Goal: Task Accomplishment & Management: Manage account settings

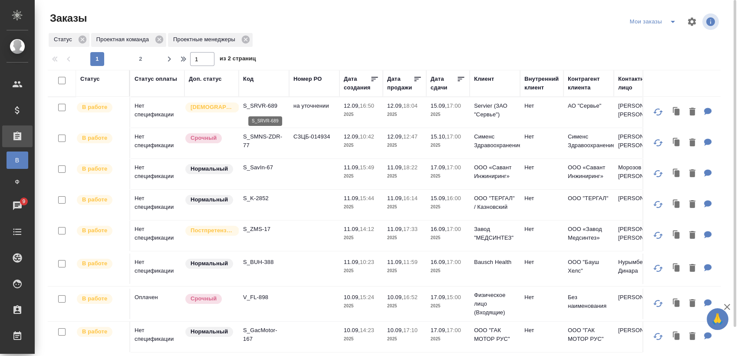
click at [261, 102] on p "S_SRVR-689" at bounding box center [264, 106] width 42 height 9
click at [262, 138] on p "S_SMNS-ZDR-77" at bounding box center [264, 140] width 42 height 17
click at [257, 167] on p "S_SavIn-67" at bounding box center [264, 167] width 42 height 9
click at [261, 195] on p "S_K-2852" at bounding box center [264, 198] width 42 height 9
click at [256, 230] on p "S_ZMS-17" at bounding box center [264, 229] width 42 height 9
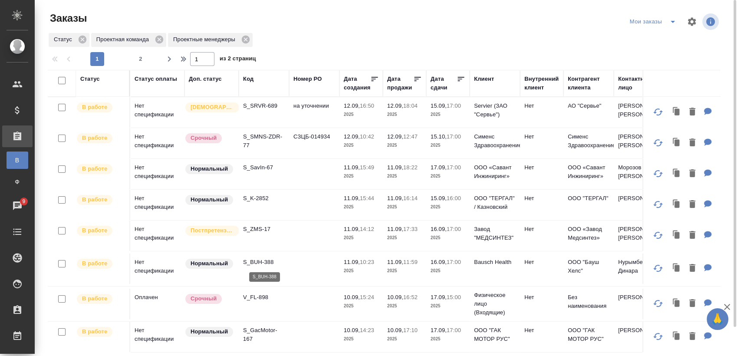
click at [268, 262] on p "S_BUH-388" at bounding box center [264, 262] width 42 height 9
click at [257, 293] on p "V_FL-898" at bounding box center [264, 297] width 42 height 9
click at [263, 331] on p "S_GacMotor-167" at bounding box center [264, 334] width 42 height 17
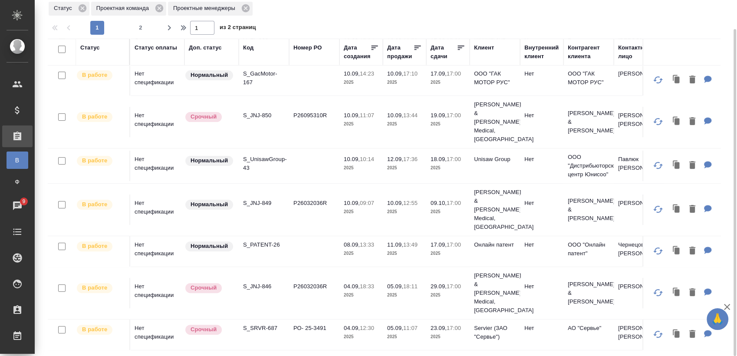
scroll to position [241, 0]
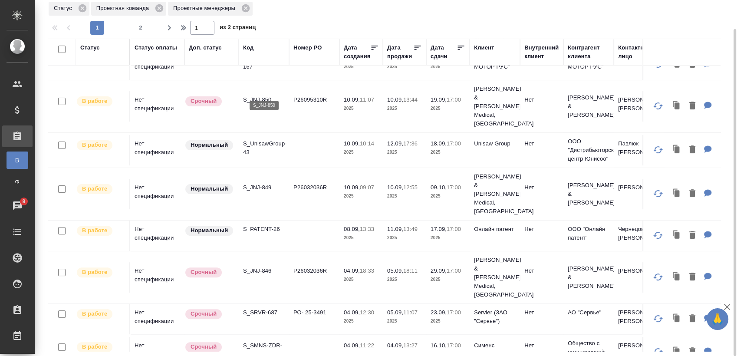
click at [266, 95] on p "S_JNJ-850" at bounding box center [264, 99] width 42 height 9
click at [274, 139] on p "S_UnisawGroup-43" at bounding box center [264, 147] width 42 height 17
click at [262, 179] on td "S_JNJ-849" at bounding box center [264, 194] width 50 height 30
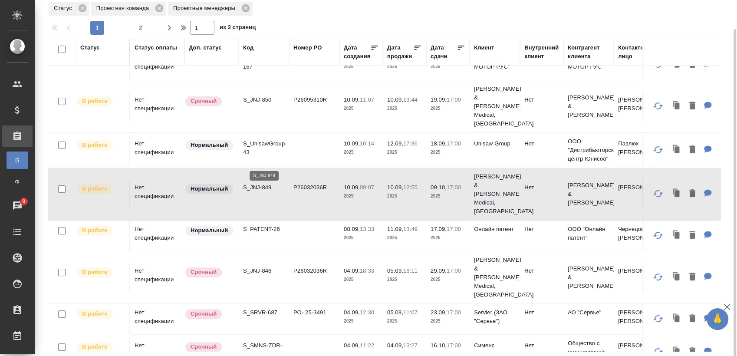
click at [263, 183] on p "S_JNJ-849" at bounding box center [264, 187] width 42 height 9
click at [260, 225] on p "S_PATENT-26" at bounding box center [264, 229] width 42 height 9
click at [263, 266] on p "S_JNJ-846" at bounding box center [264, 270] width 42 height 9
click at [264, 308] on p "S_SRVR-687" at bounding box center [264, 312] width 42 height 9
click at [272, 341] on p "S_SMNS-ZDR-75" at bounding box center [264, 349] width 42 height 17
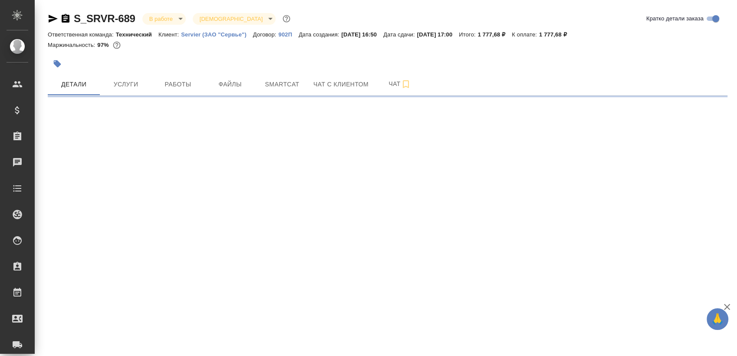
select select "RU"
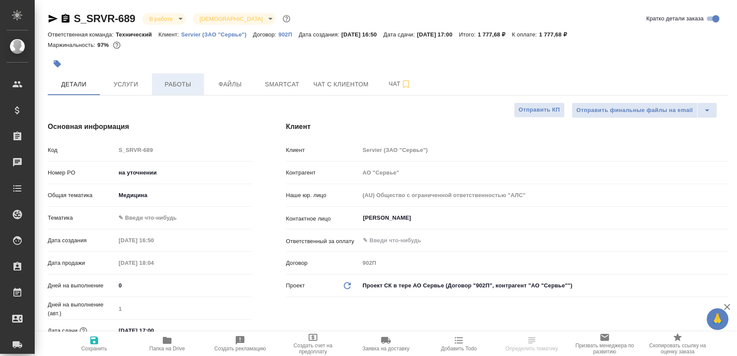
type textarea "x"
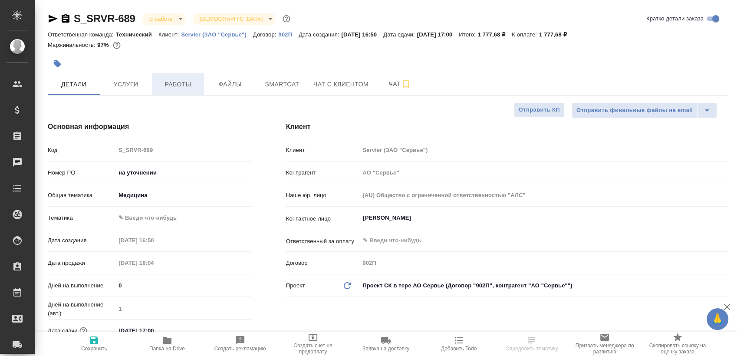
type textarea "x"
click at [184, 79] on span "Работы" at bounding box center [178, 84] width 42 height 11
type textarea "x"
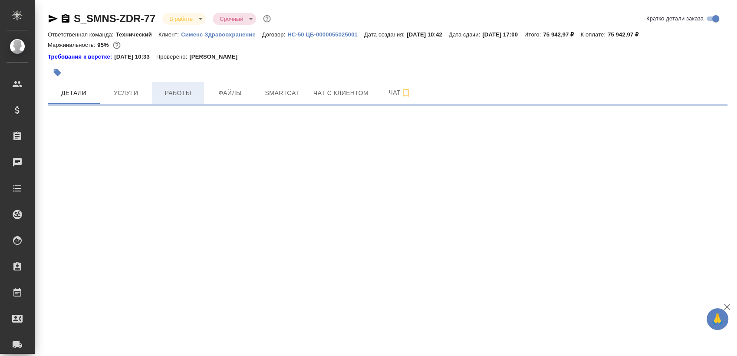
click at [177, 92] on span "Работы" at bounding box center [178, 93] width 42 height 11
select select "RU"
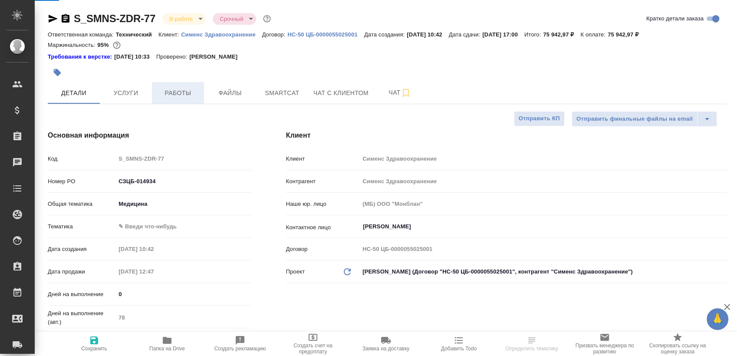
type textarea "x"
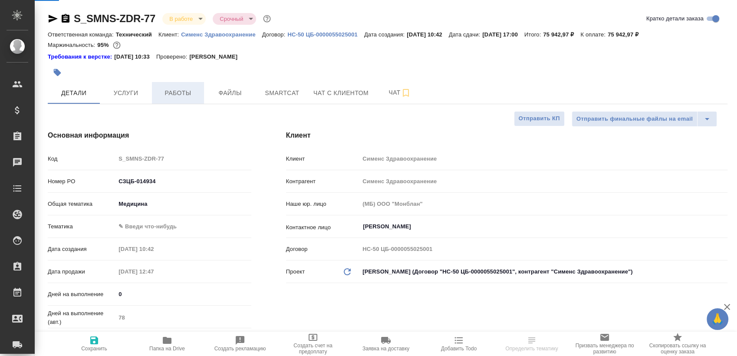
type textarea "x"
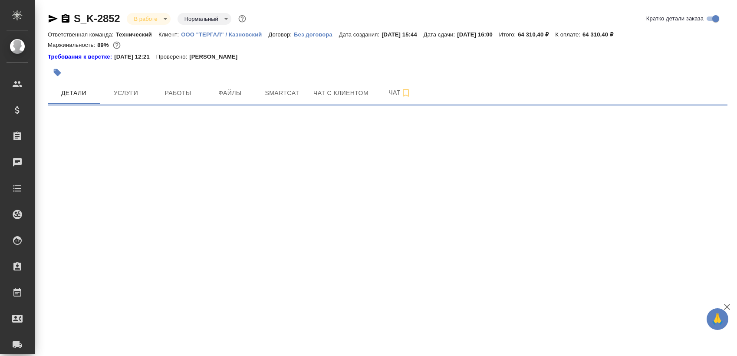
select select "RU"
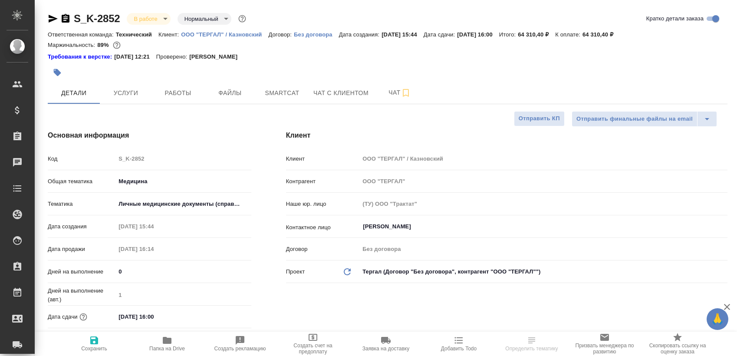
type textarea "x"
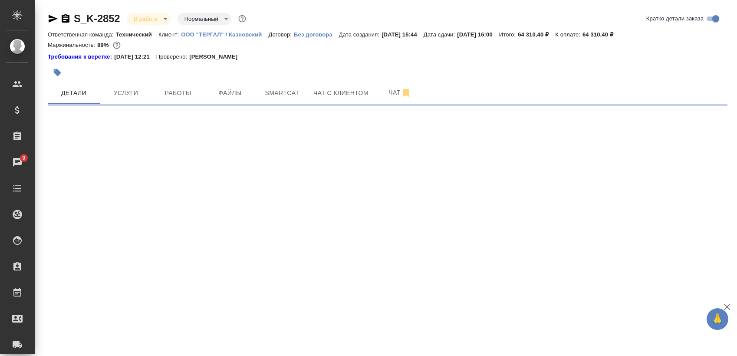
select select "RU"
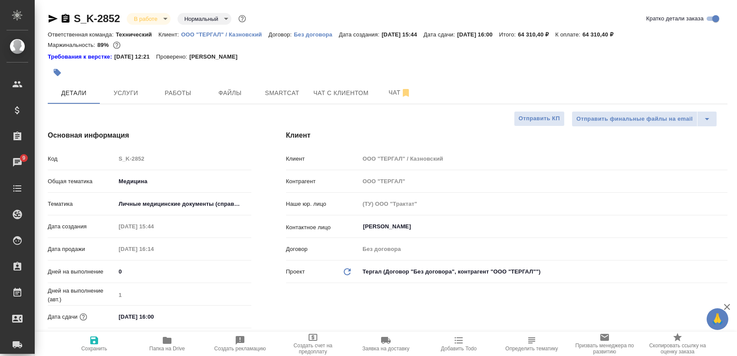
type textarea "x"
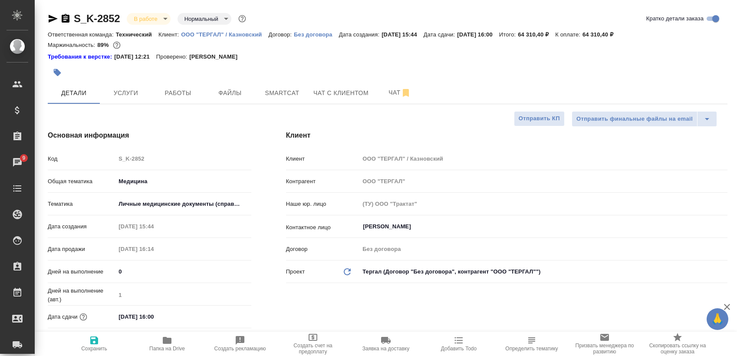
type textarea "x"
click at [180, 91] on span "Работы" at bounding box center [178, 93] width 42 height 11
click at [181, 92] on span "Работы" at bounding box center [178, 93] width 42 height 11
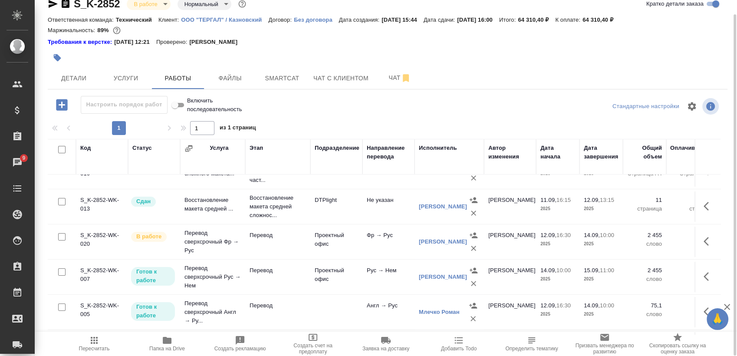
scroll to position [75, 0]
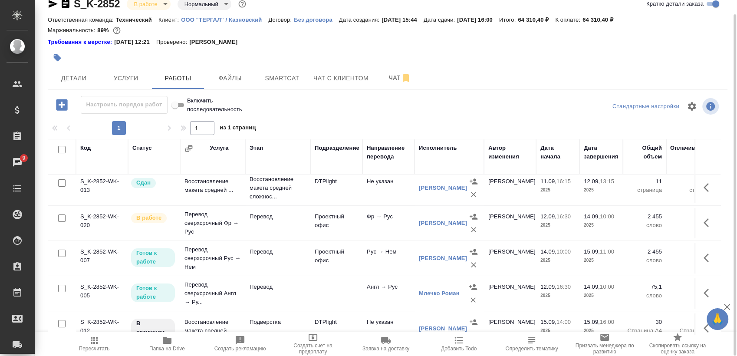
click at [703, 223] on icon "button" at bounding box center [708, 222] width 10 height 10
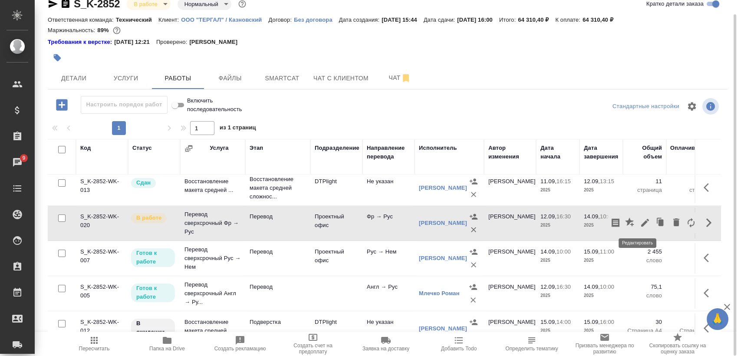
click at [641, 226] on icon "button" at bounding box center [645, 222] width 10 height 10
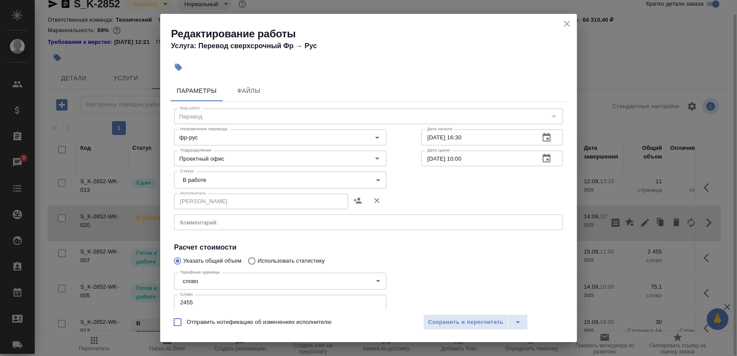
click at [208, 174] on body "🙏 .cls-1 fill:#fff; AWATERA Sergeeva Anastasia Клиенты Спецификации Заказы 9 Ча…" at bounding box center [368, 178] width 737 height 356
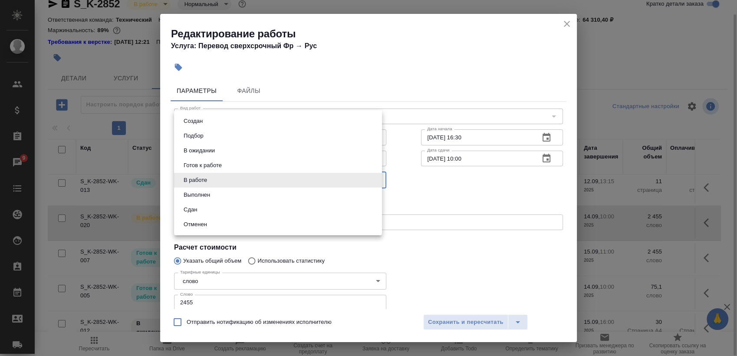
click at [215, 200] on li "Выполнен" at bounding box center [278, 194] width 208 height 15
type input "completed"
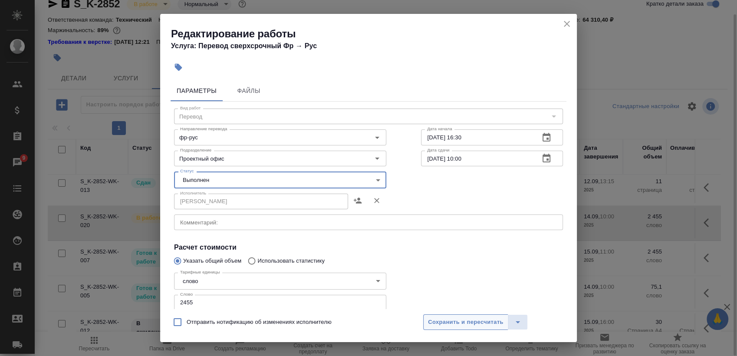
click at [476, 320] on span "Сохранить и пересчитать" at bounding box center [465, 322] width 75 height 10
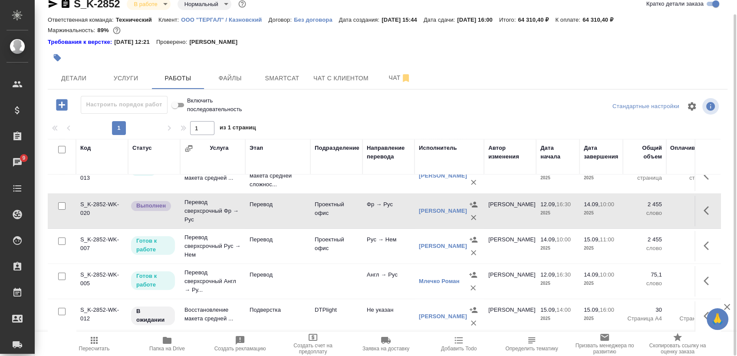
scroll to position [102, 0]
drag, startPoint x: 712, startPoint y: 236, endPoint x: 692, endPoint y: 233, distance: 20.7
click at [721, 259] on div "Код Статус Услуга Этап Подразделение Направление перевода Исполнитель Автор изм…" at bounding box center [387, 236] width 679 height 195
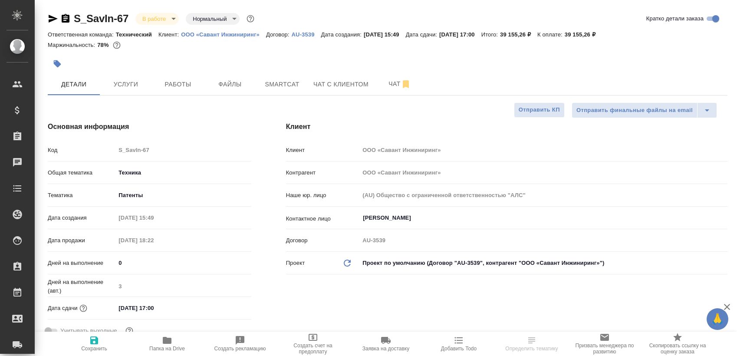
select select "RU"
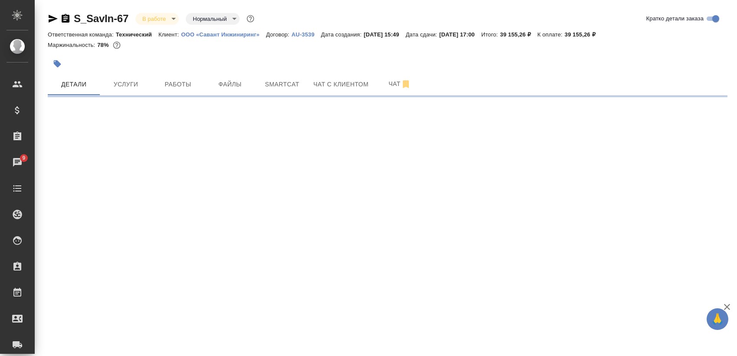
select select "RU"
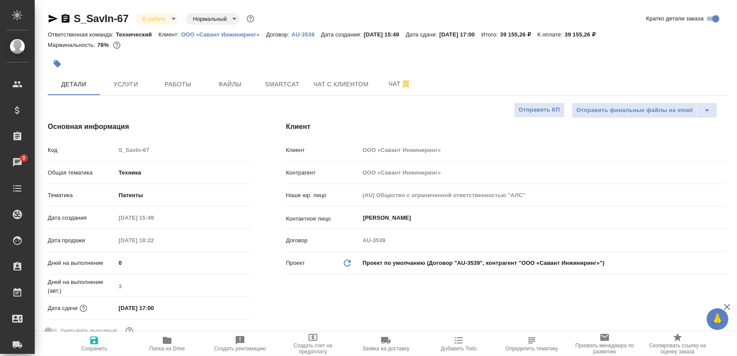
type textarea "x"
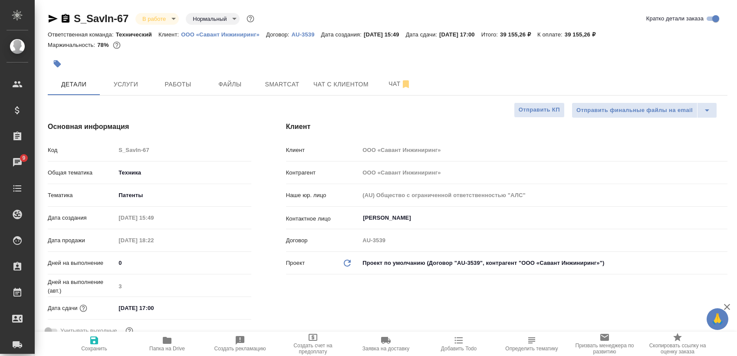
type textarea "x"
click at [201, 78] on button "Работы" at bounding box center [178, 84] width 52 height 22
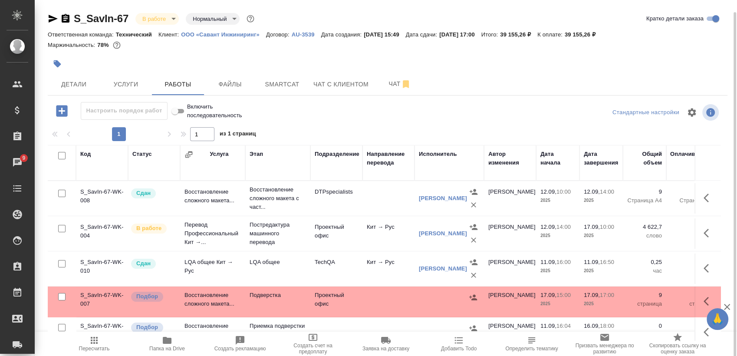
scroll to position [6, 0]
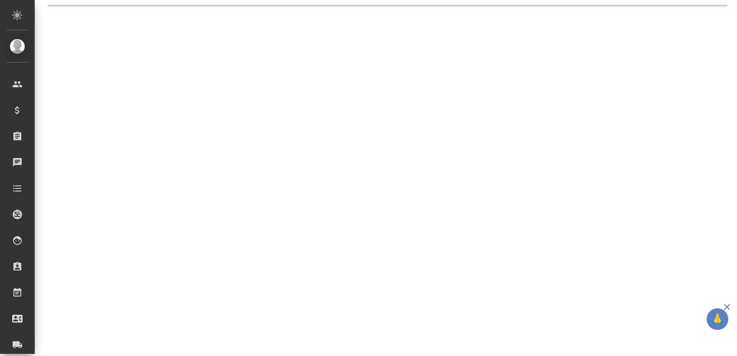
select select "RU"
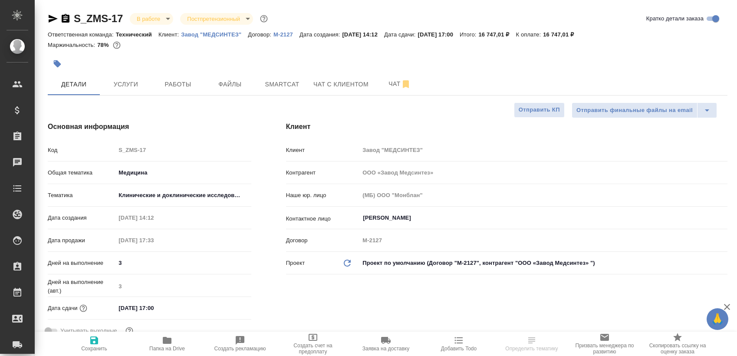
type textarea "x"
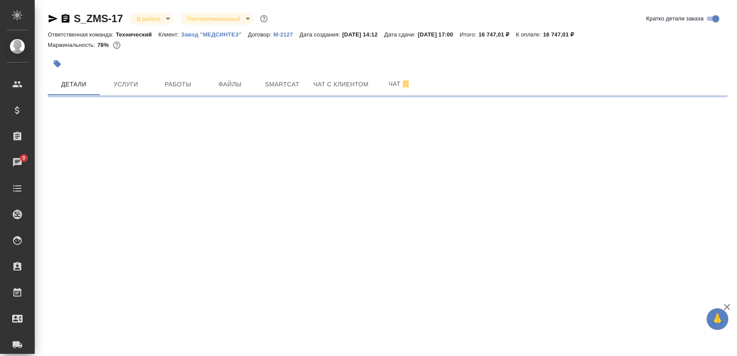
select select "RU"
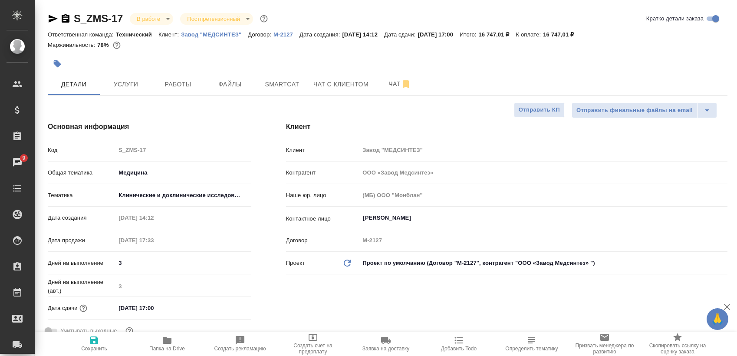
type textarea "x"
type input "ООО «Завод Медсинтез»"
type textarea "x"
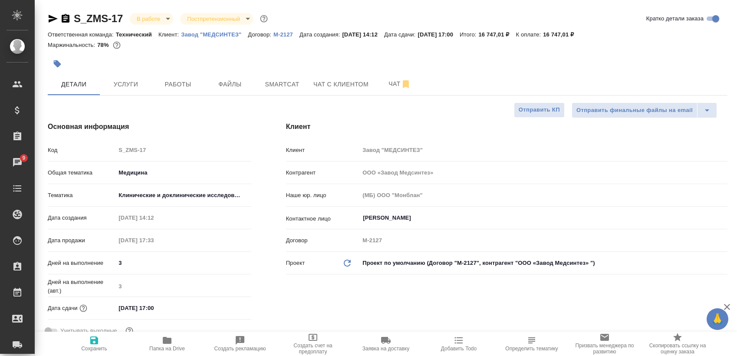
type textarea "x"
click at [184, 82] on span "Работы" at bounding box center [178, 84] width 42 height 11
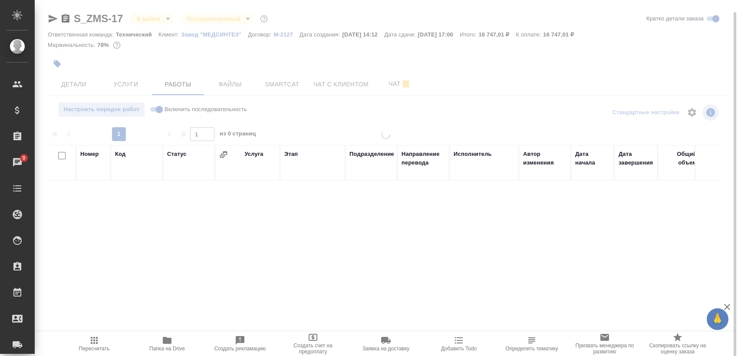
scroll to position [6, 0]
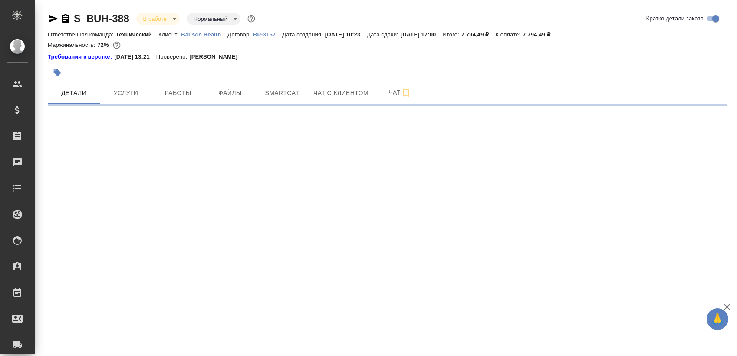
select select "RU"
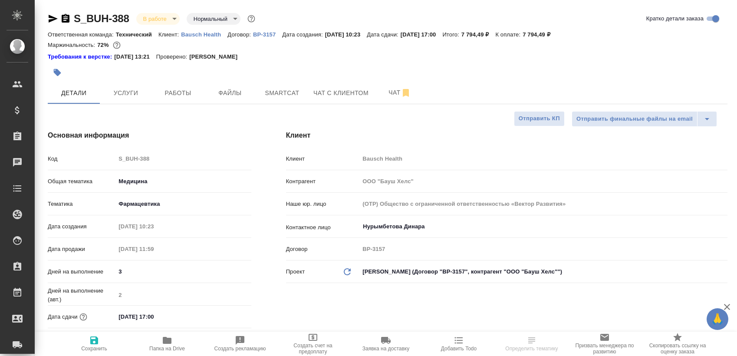
type textarea "x"
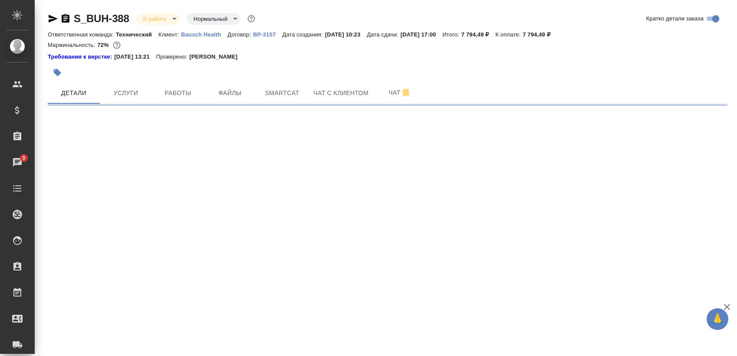
select select "RU"
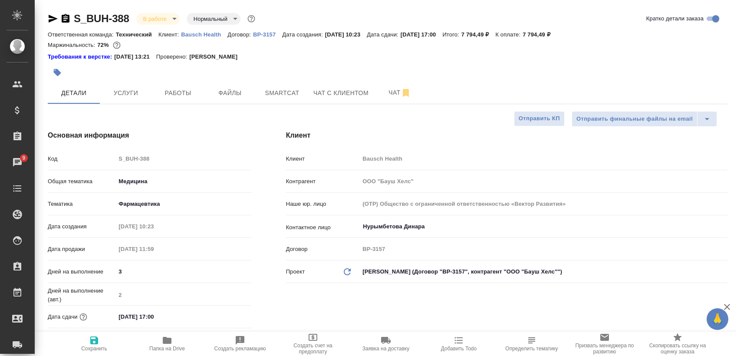
type textarea "x"
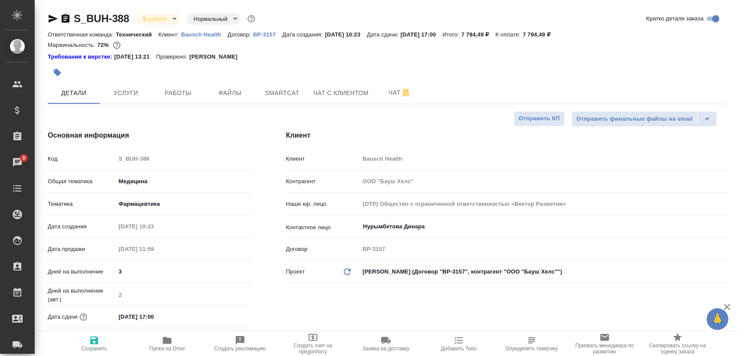
type textarea "x"
click at [158, 95] on span "Работы" at bounding box center [178, 93] width 42 height 11
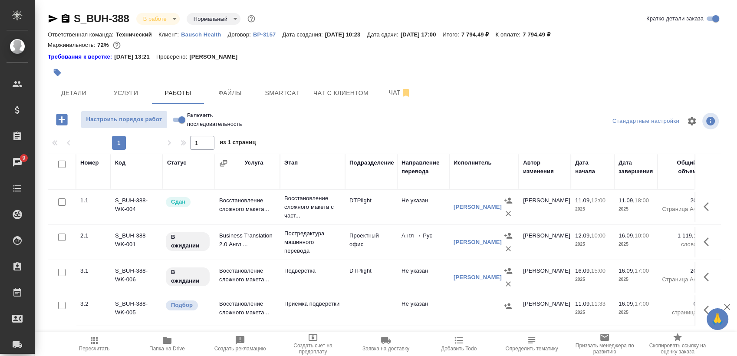
scroll to position [15, 0]
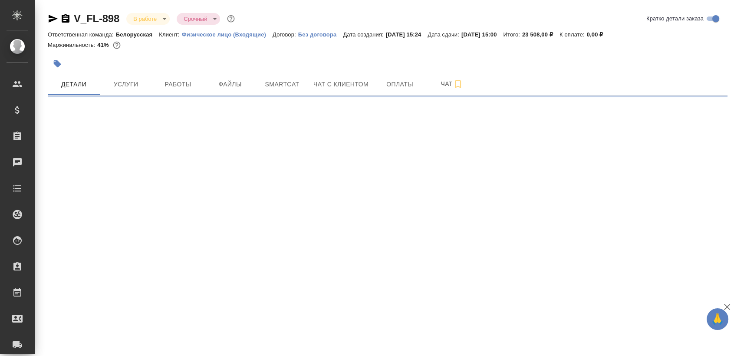
select select "RU"
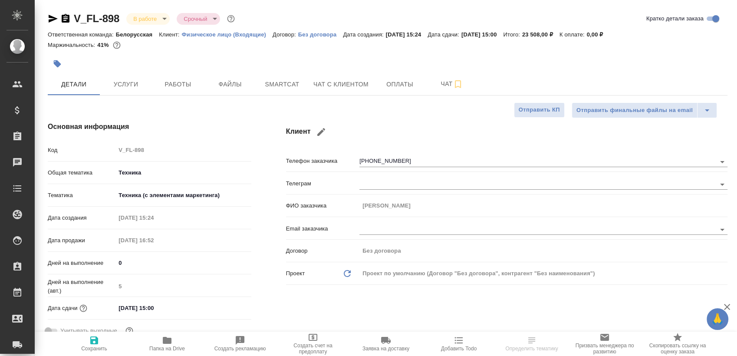
type textarea "x"
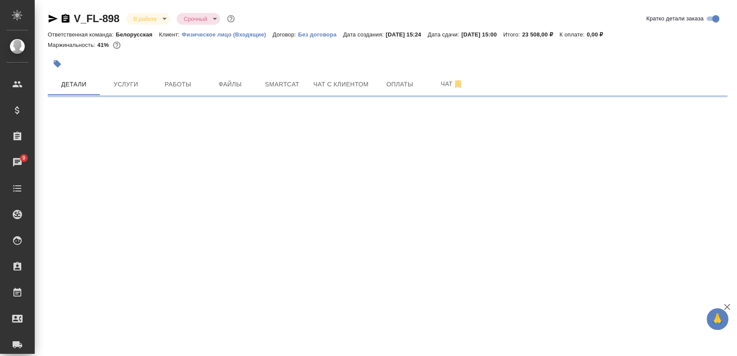
select select "RU"
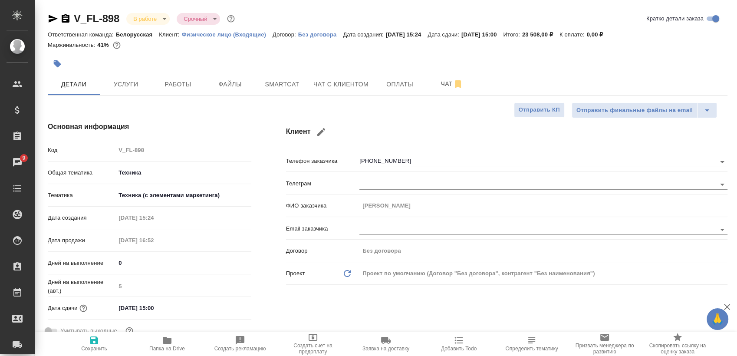
type textarea "x"
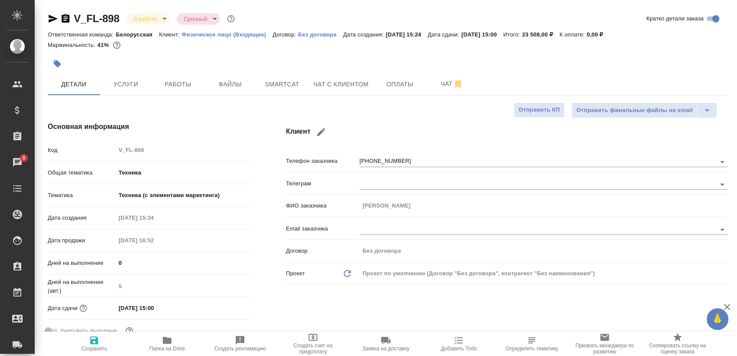
type textarea "x"
click at [154, 89] on button "Работы" at bounding box center [178, 84] width 52 height 22
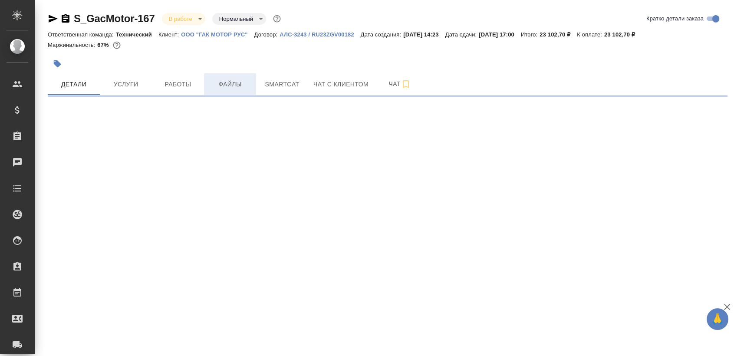
select select "RU"
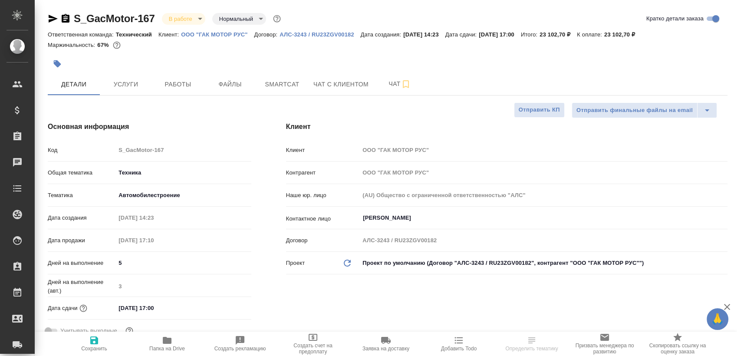
type textarea "x"
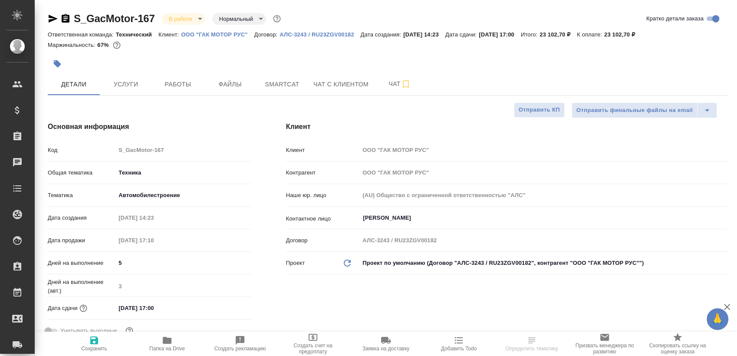
type textarea "x"
click at [170, 81] on span "Работы" at bounding box center [178, 84] width 42 height 11
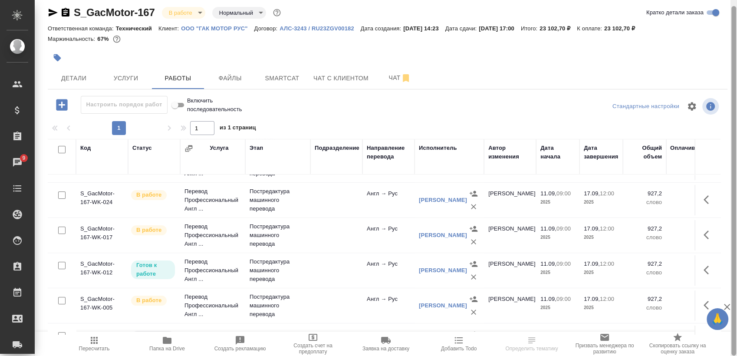
scroll to position [138, 0]
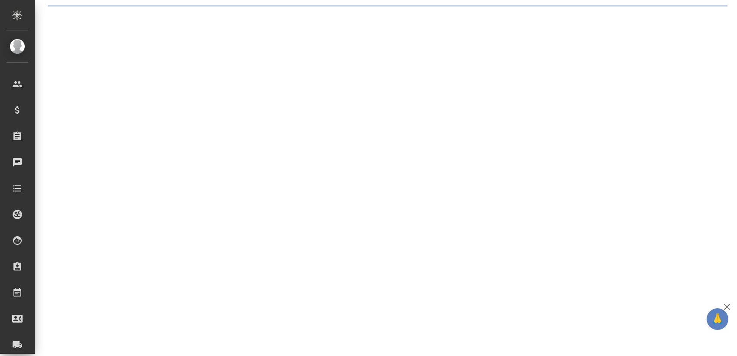
select select "RU"
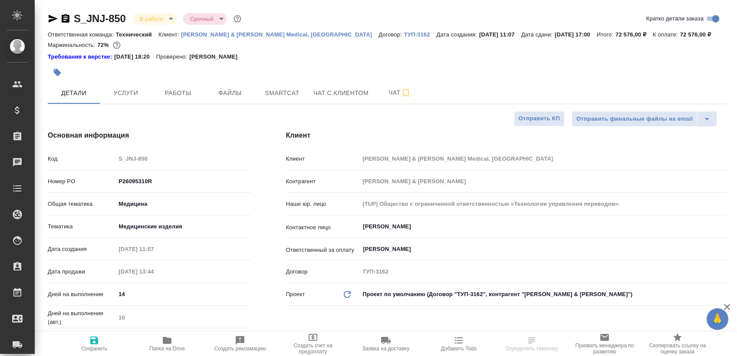
type textarea "x"
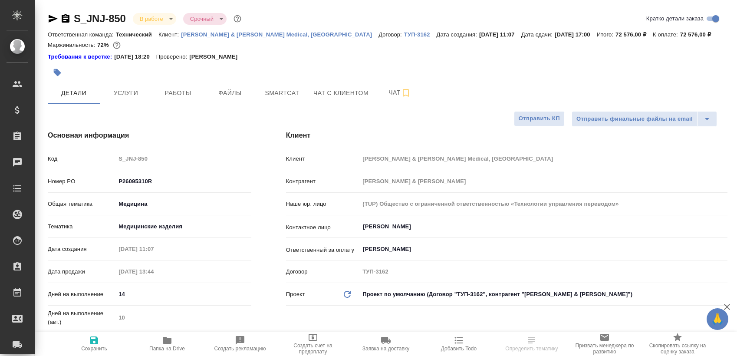
type textarea "x"
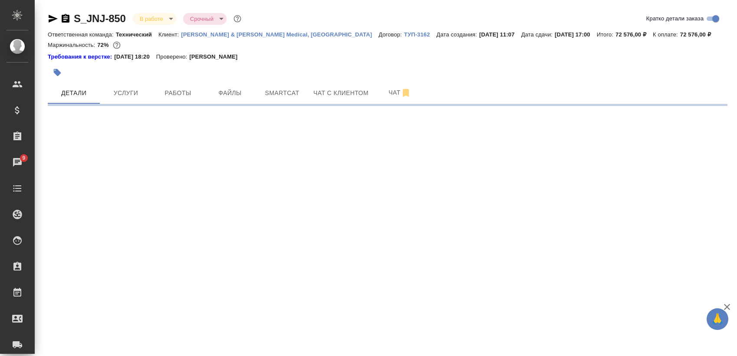
select select "RU"
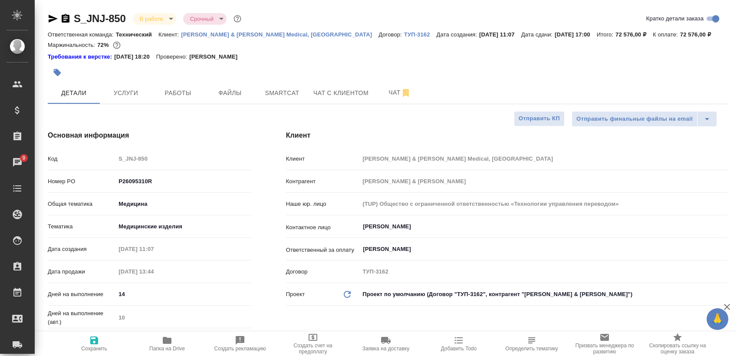
type textarea "x"
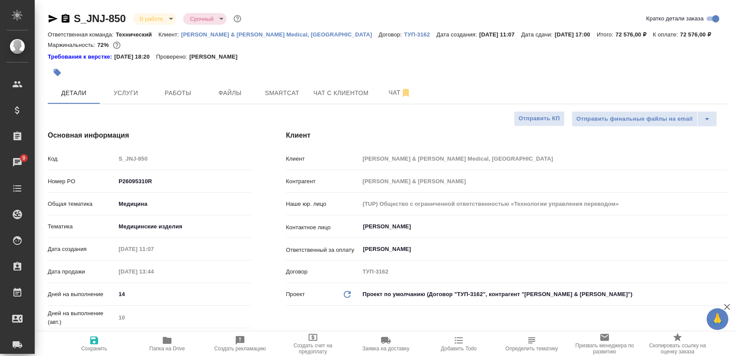
type textarea "x"
click at [195, 95] on span "Работы" at bounding box center [178, 93] width 42 height 11
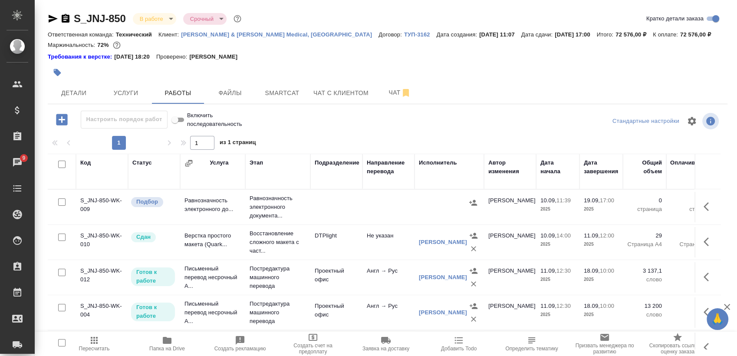
scroll to position [15, 0]
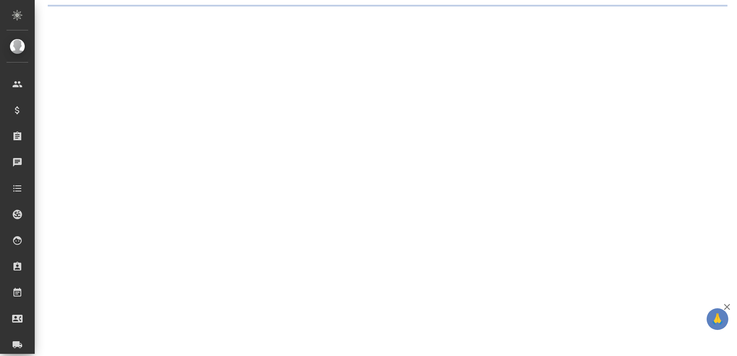
select select "RU"
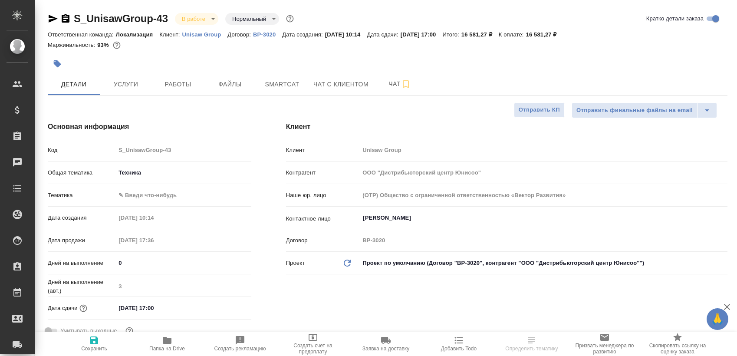
type textarea "x"
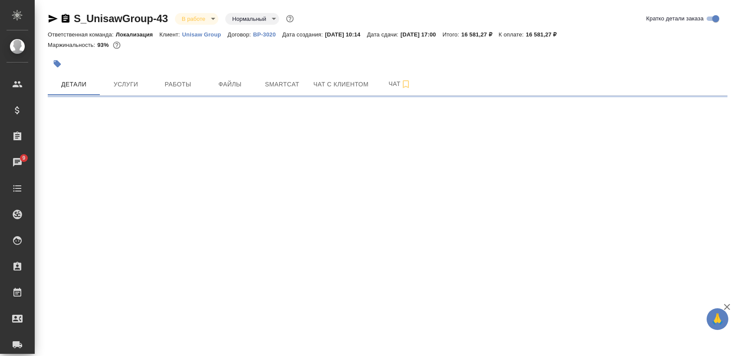
select select "RU"
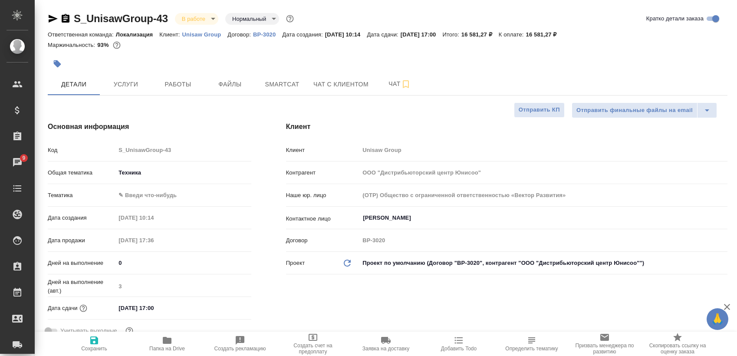
type textarea "x"
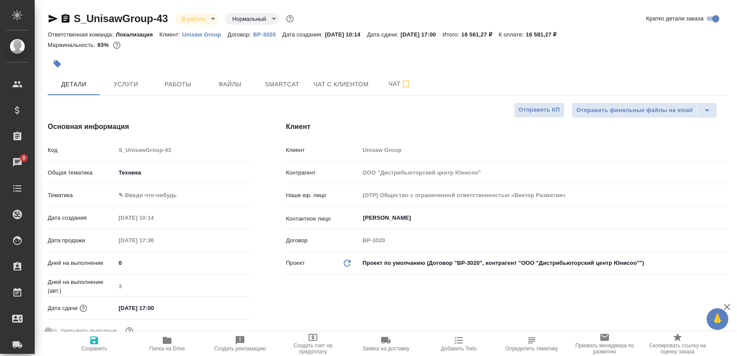
type textarea "x"
click at [184, 84] on span "Работы" at bounding box center [178, 84] width 42 height 11
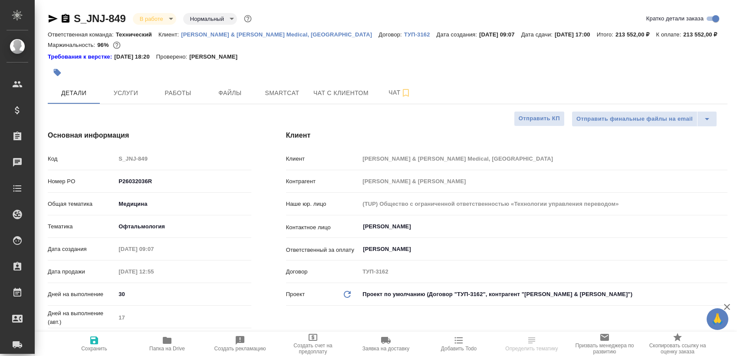
select select "RU"
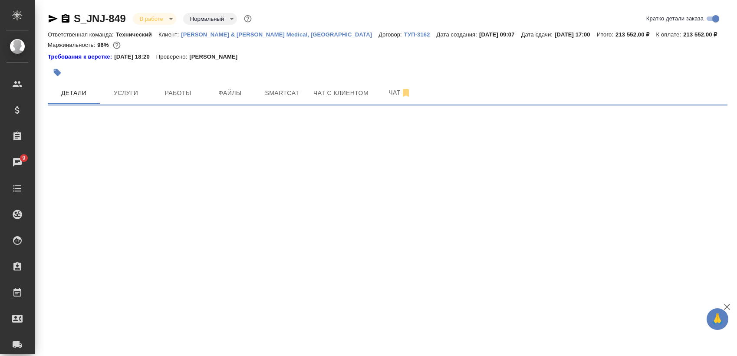
select select "RU"
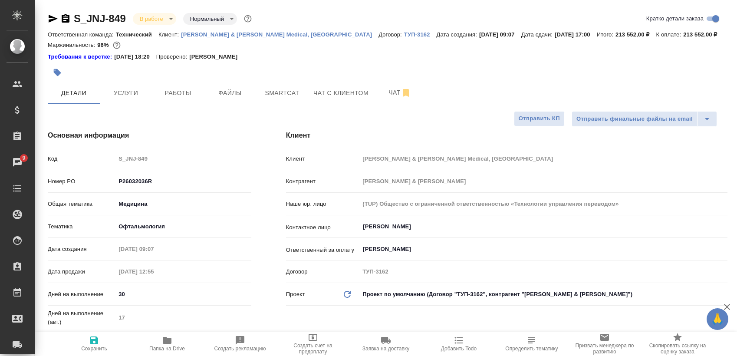
type textarea "x"
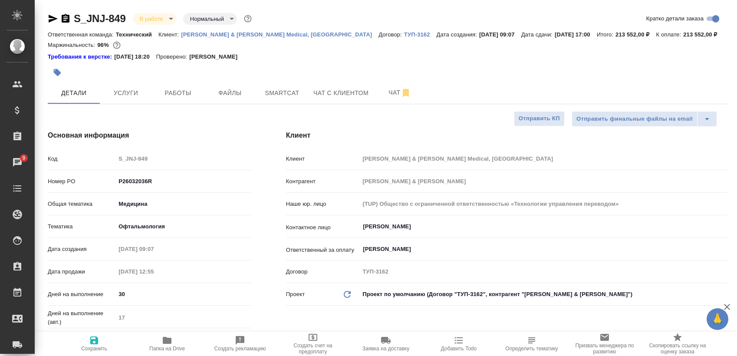
type textarea "x"
click at [193, 81] on div at bounding box center [274, 72] width 453 height 19
click at [190, 83] on button "Работы" at bounding box center [178, 93] width 52 height 22
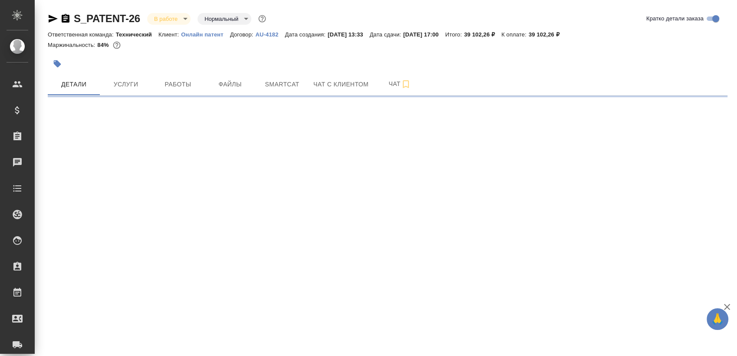
select select "RU"
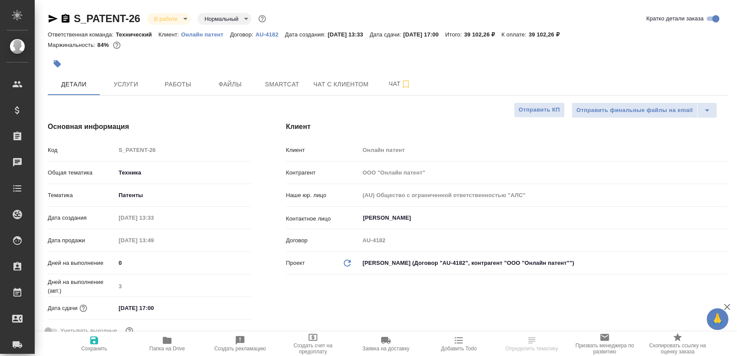
type textarea "x"
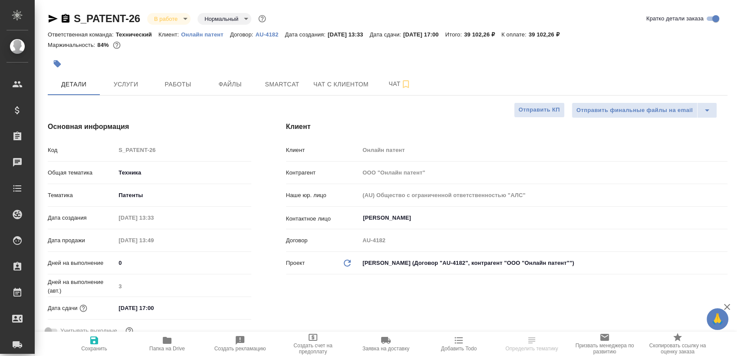
type textarea "x"
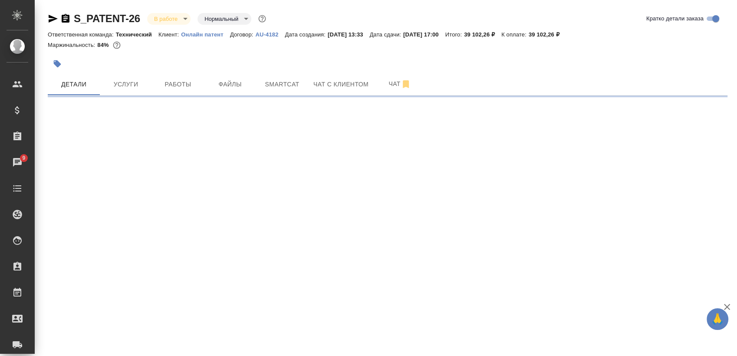
select select "RU"
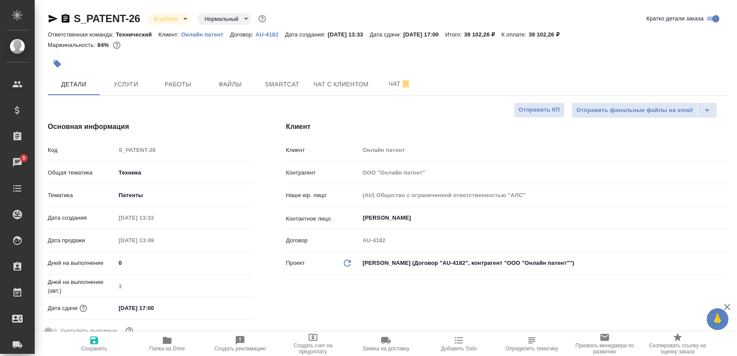
type textarea "x"
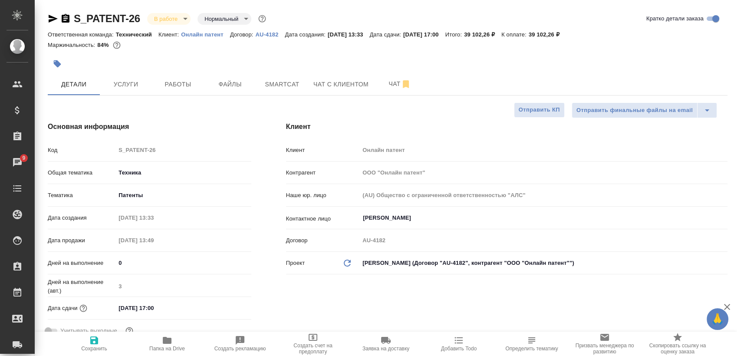
type textarea "x"
click at [176, 79] on span "Работы" at bounding box center [178, 84] width 42 height 11
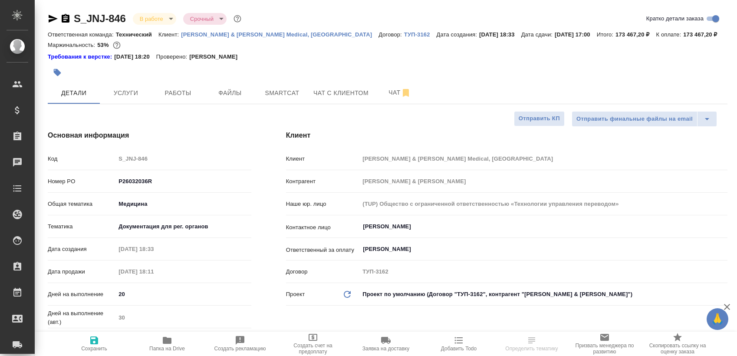
select select "RU"
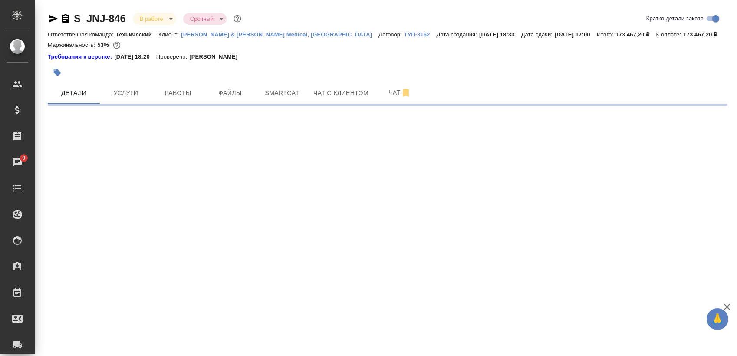
select select "RU"
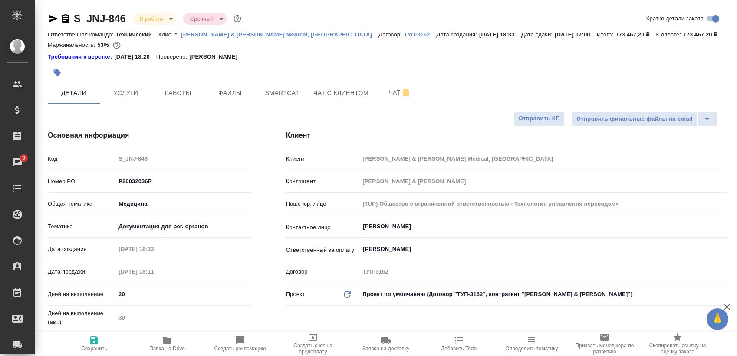
type textarea "x"
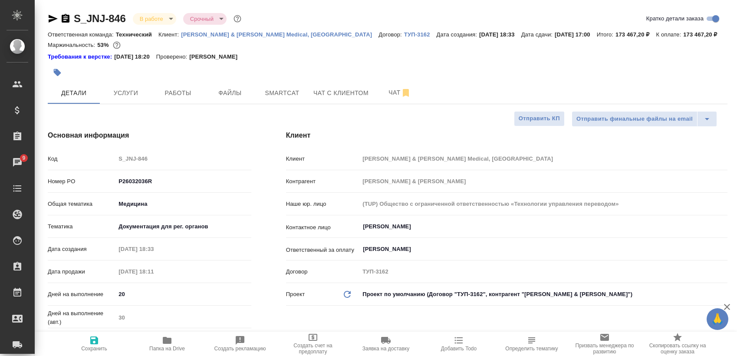
type textarea "x"
click at [171, 87] on button "Работы" at bounding box center [178, 93] width 52 height 22
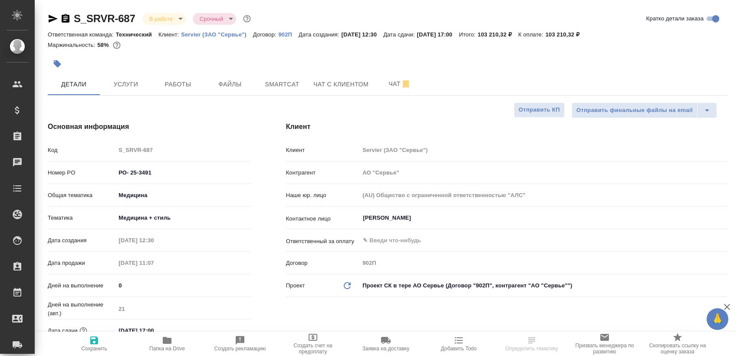
select select "RU"
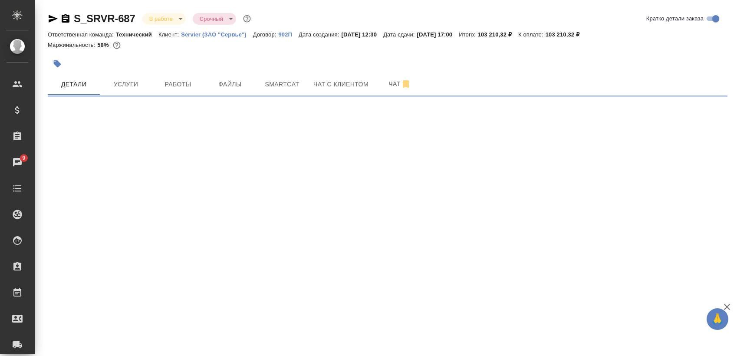
select select "RU"
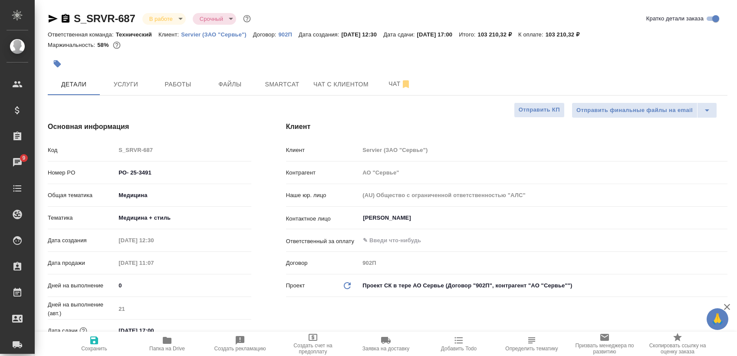
type textarea "x"
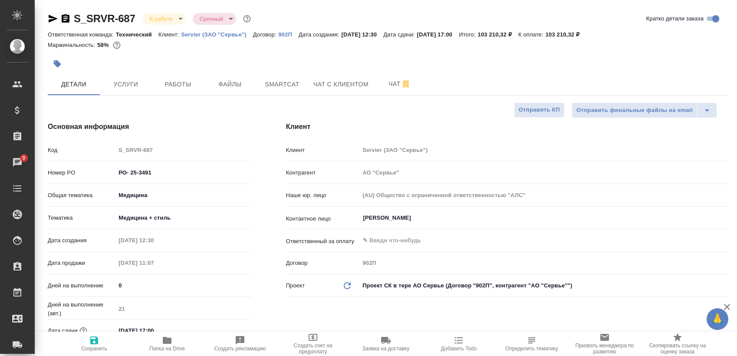
type textarea "x"
click at [164, 82] on span "Работы" at bounding box center [178, 84] width 42 height 11
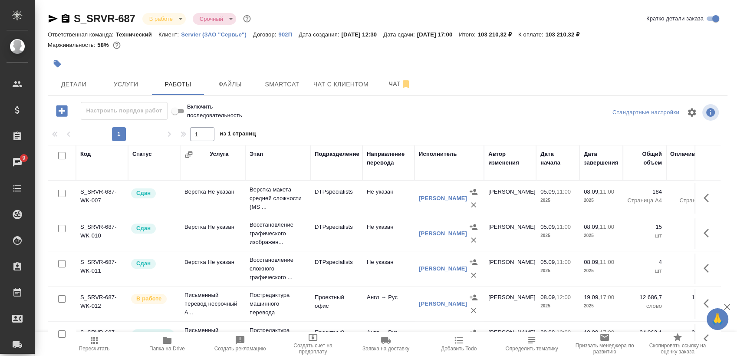
scroll to position [6, 0]
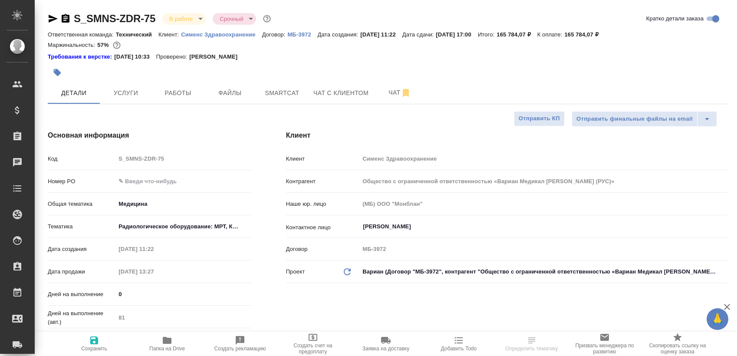
select select "RU"
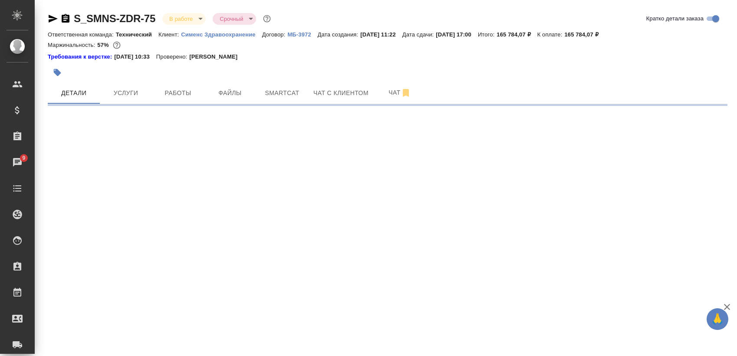
select select "RU"
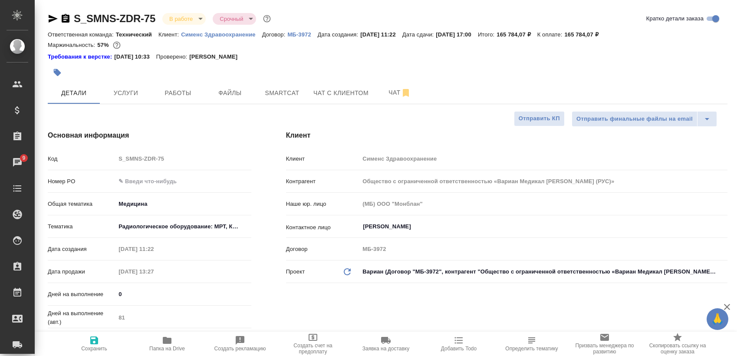
type textarea "x"
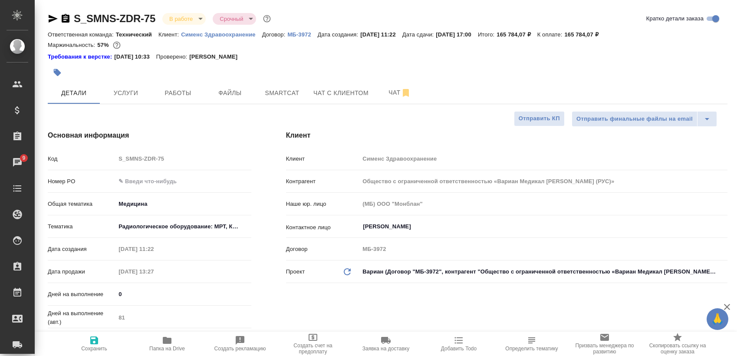
type textarea "x"
click at [178, 96] on span "Работы" at bounding box center [178, 93] width 42 height 11
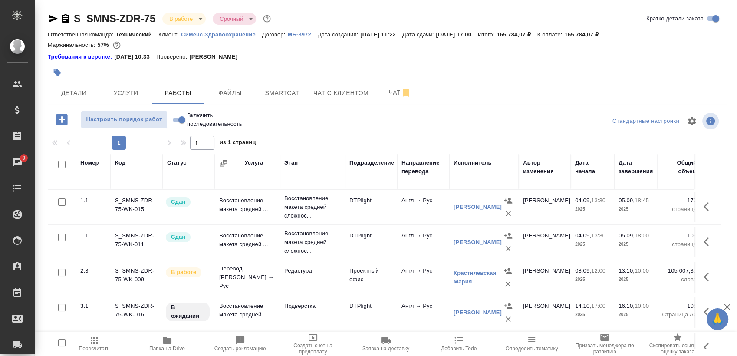
scroll to position [15, 0]
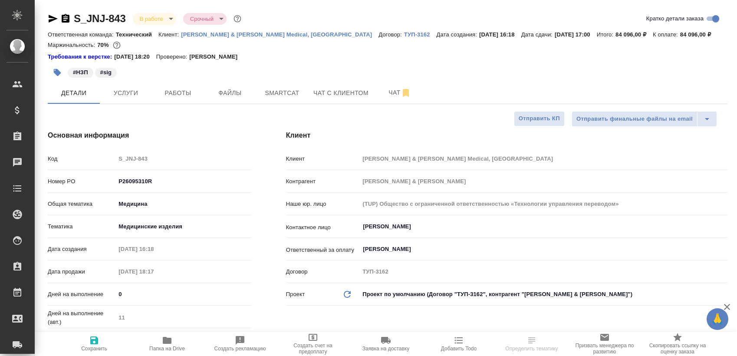
select select "RU"
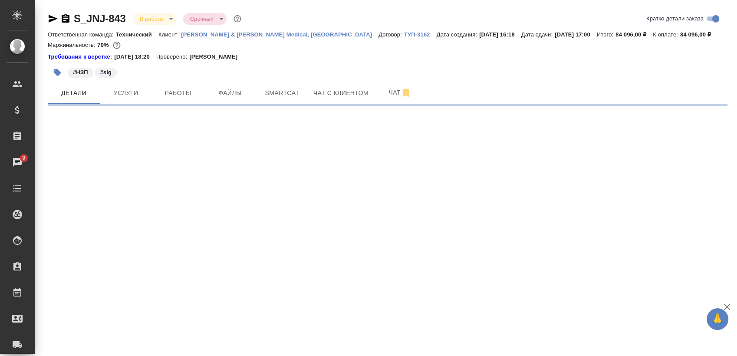
select select "RU"
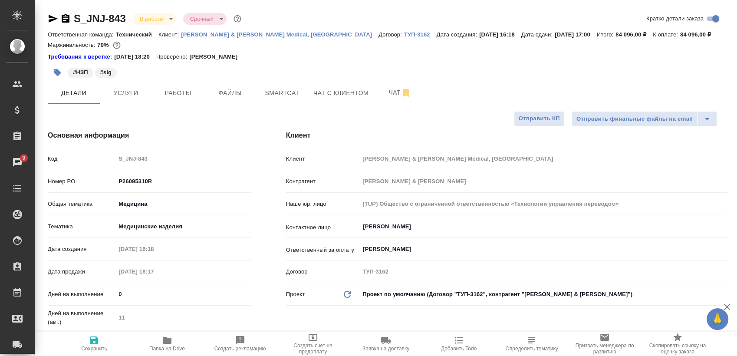
type textarea "x"
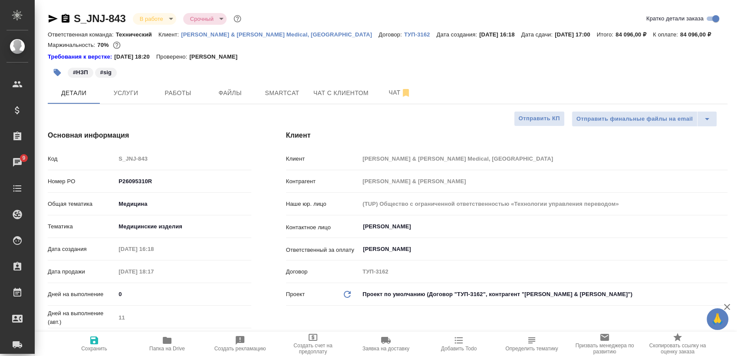
type textarea "x"
click at [151, 92] on button "Услуги" at bounding box center [126, 93] width 52 height 22
click at [167, 89] on span "Работы" at bounding box center [178, 93] width 42 height 11
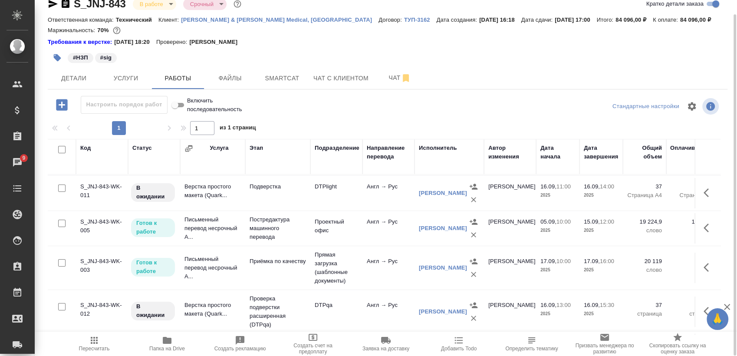
scroll to position [36, 0]
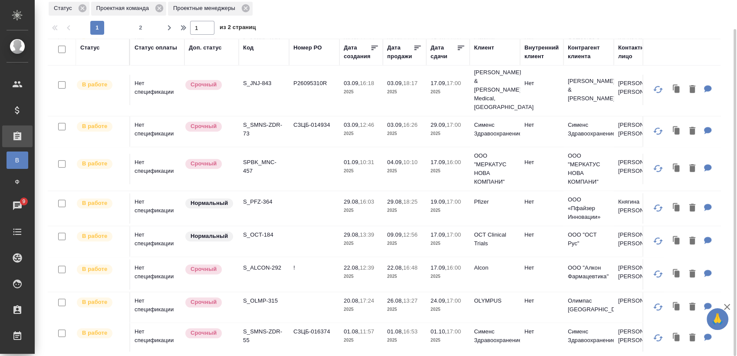
scroll to position [499, 0]
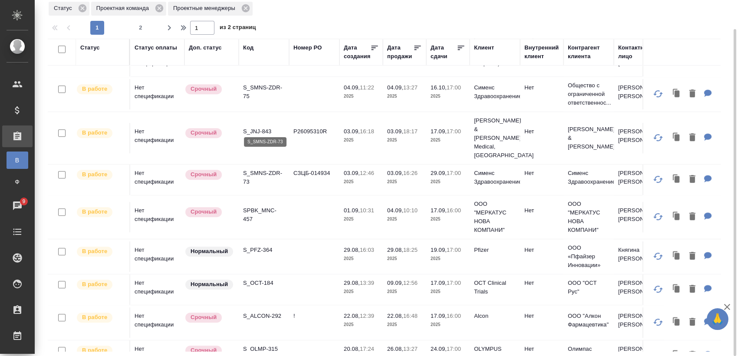
click at [264, 169] on p "S_SMNS-ZDR-73" at bounding box center [264, 177] width 42 height 17
click at [260, 206] on p "SPBK_MNC-457" at bounding box center [264, 214] width 42 height 17
click at [264, 246] on p "S_PFZ-364" at bounding box center [264, 250] width 42 height 9
click at [260, 279] on p "S_OCT-184" at bounding box center [264, 283] width 42 height 9
click at [265, 312] on p "S_ALCON-292" at bounding box center [264, 316] width 42 height 9
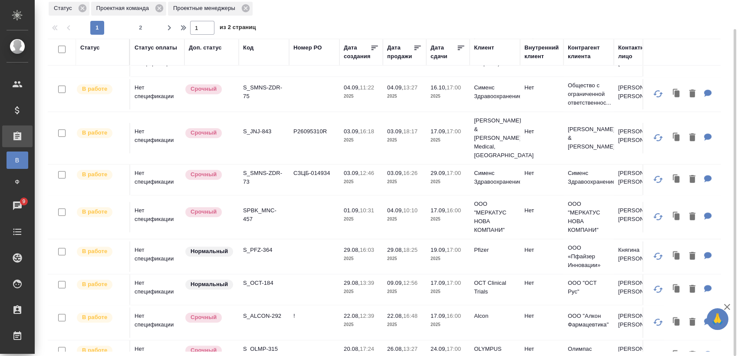
click at [271, 344] on p "S_OLMP-315" at bounding box center [264, 348] width 42 height 9
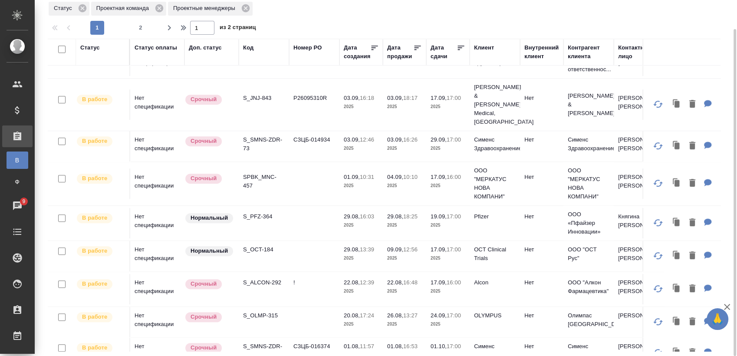
scroll to position [595, 0]
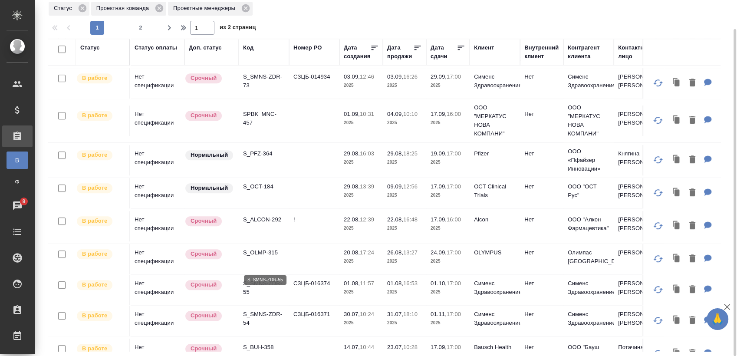
click at [267, 279] on p "S_SMNS-ZDR-55" at bounding box center [264, 287] width 42 height 17
click at [265, 310] on p "S_SMNS-ZDR-54" at bounding box center [264, 318] width 42 height 17
click at [265, 343] on p "S_BUH-358" at bounding box center [264, 347] width 42 height 9
click at [141, 26] on span "2" at bounding box center [141, 27] width 14 height 9
type input "2"
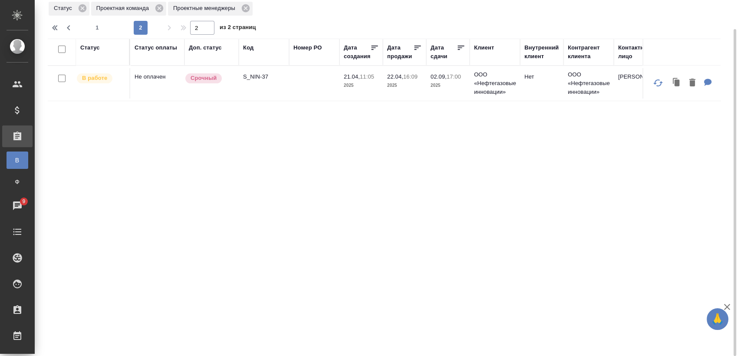
scroll to position [0, 0]
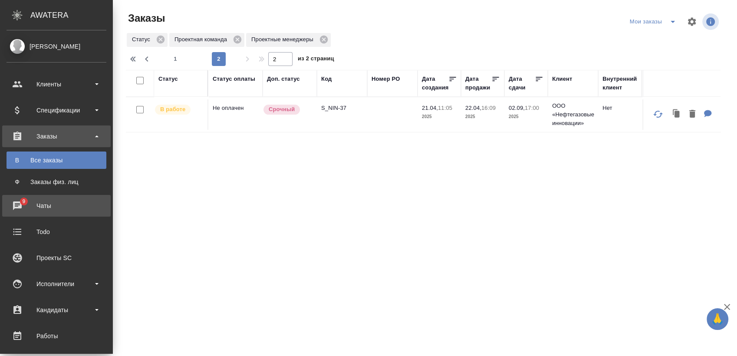
click at [20, 207] on div "Чаты" at bounding box center [57, 205] width 100 height 13
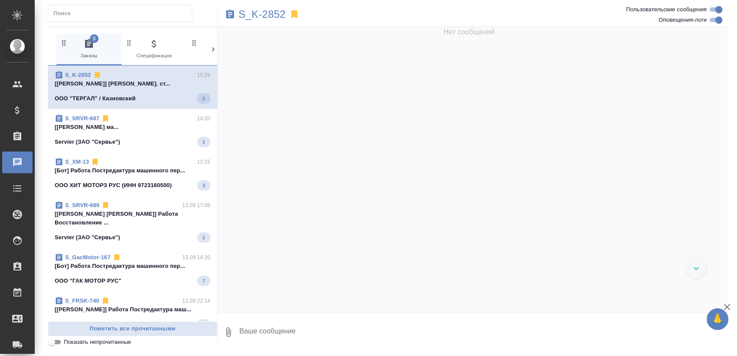
click at [141, 86] on p "[Сергеева Анастасия] Работа Перевод. ст..." at bounding box center [133, 83] width 156 height 9
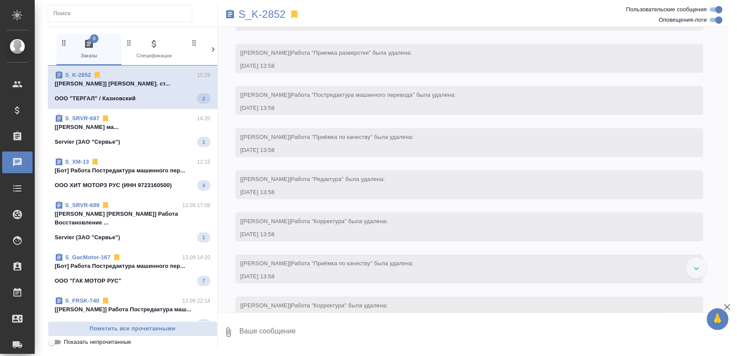
click at [141, 123] on p "[Чечилова Мария] Работа Постредактура ма..." at bounding box center [133, 127] width 156 height 9
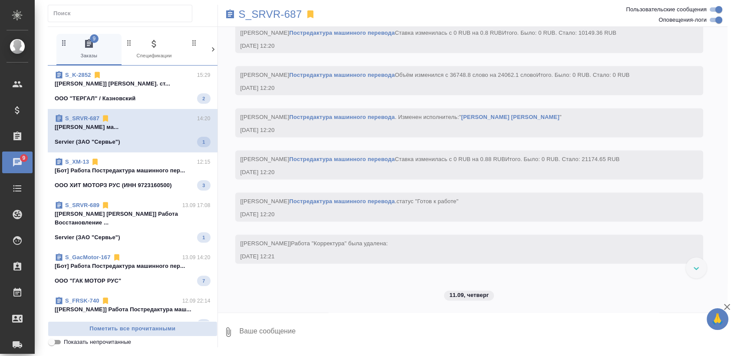
click at [154, 84] on p "[Сергеева Анастасия] Работа Перевод. ст..." at bounding box center [133, 83] width 156 height 9
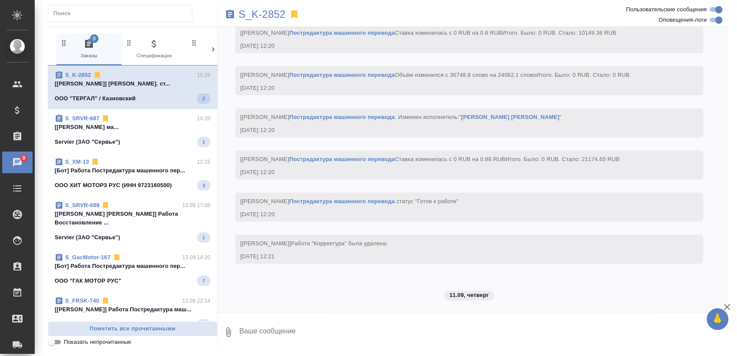
scroll to position [4631, 0]
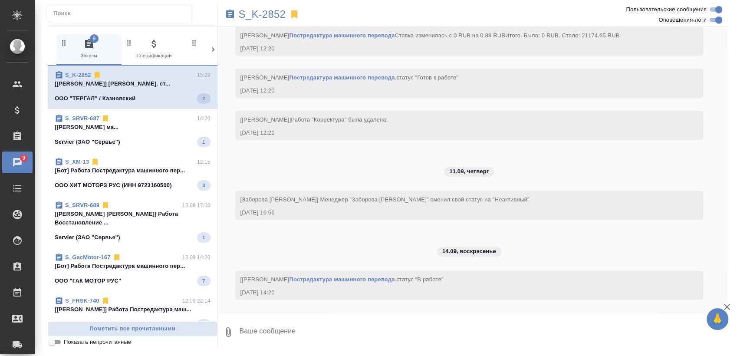
click at [142, 134] on span "S_SRVR-687 14:20 [Чечилова Мария] Работа Постредактура ма... Servier (ЗАО "Серв…" at bounding box center [133, 130] width 156 height 33
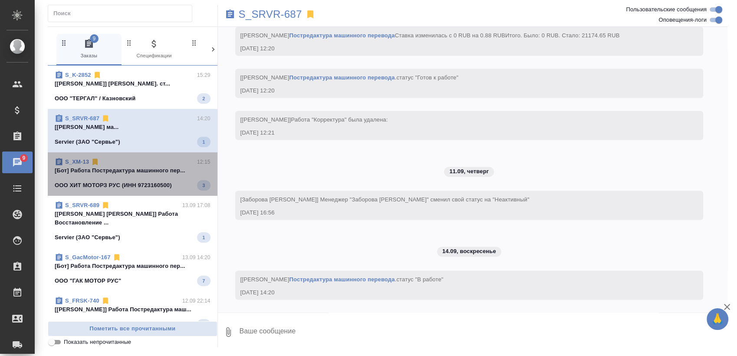
click at [143, 180] on div "ООО ХИТ МОТОРЗ РУС (ИНН 9723160500) 3" at bounding box center [133, 185] width 156 height 10
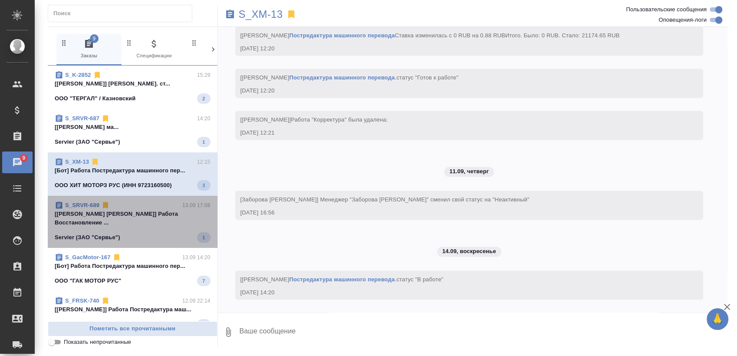
click at [133, 232] on div "Servier (ЗАО "Сервье") 1" at bounding box center [133, 237] width 156 height 10
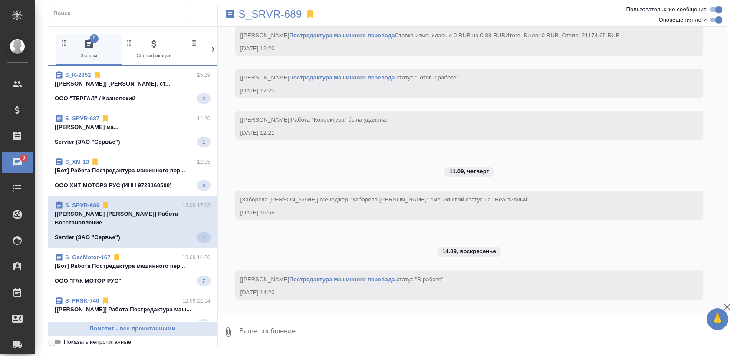
scroll to position [4735, 0]
click at [118, 266] on span "S_GacMotor-167 13.09 14:20 [Бот] Работа Постредактура машинного пер... ООО "ГАК…" at bounding box center [133, 269] width 156 height 33
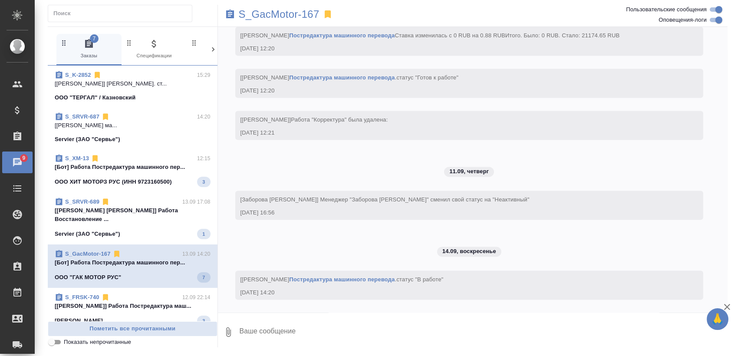
scroll to position [96, 0]
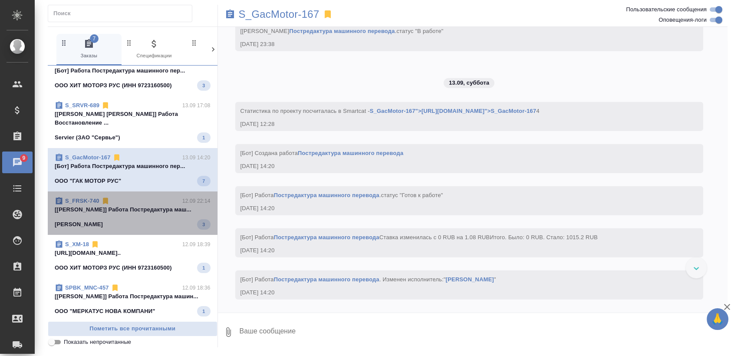
click at [134, 205] on p "[Chernova Anna] Работа Постредактура маш..." at bounding box center [133, 209] width 156 height 9
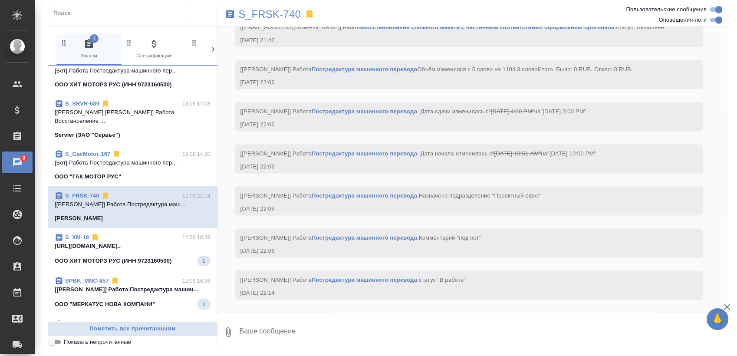
scroll to position [1735, 0]
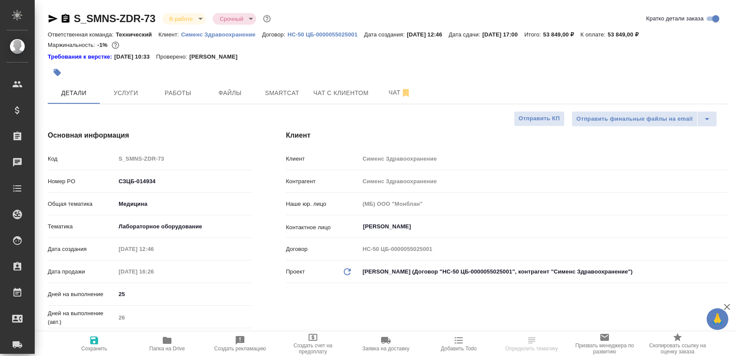
select select "RU"
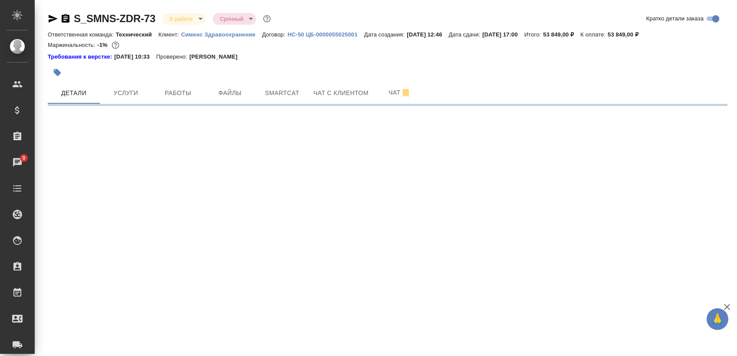
select select "RU"
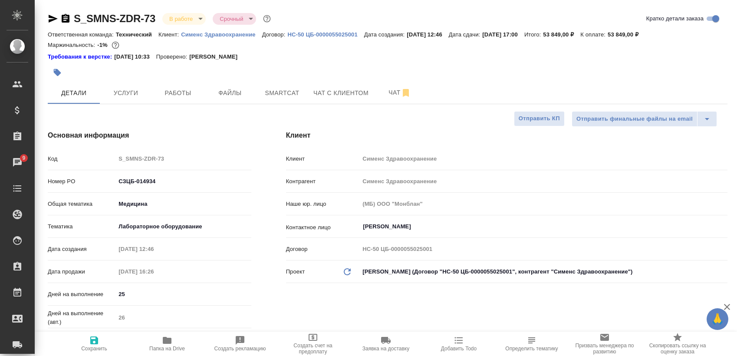
type textarea "x"
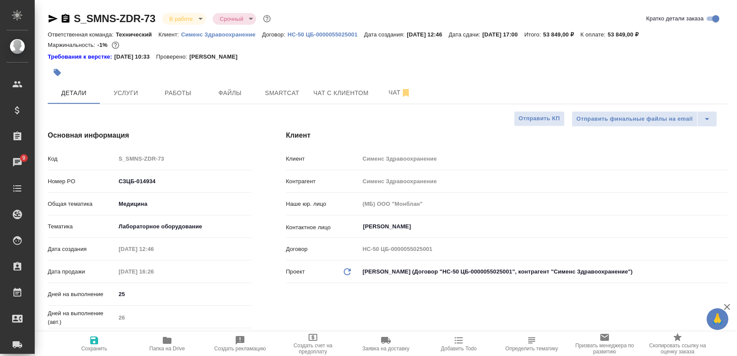
type textarea "x"
click at [172, 91] on span "Работы" at bounding box center [178, 93] width 42 height 11
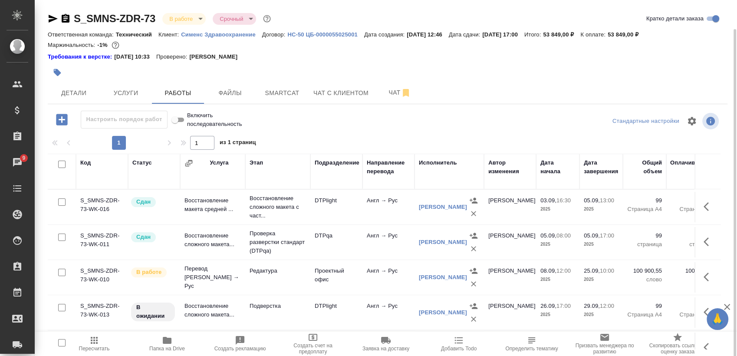
scroll to position [15, 0]
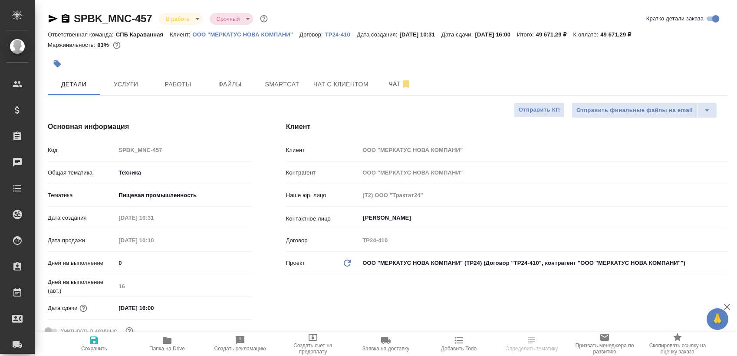
select select "RU"
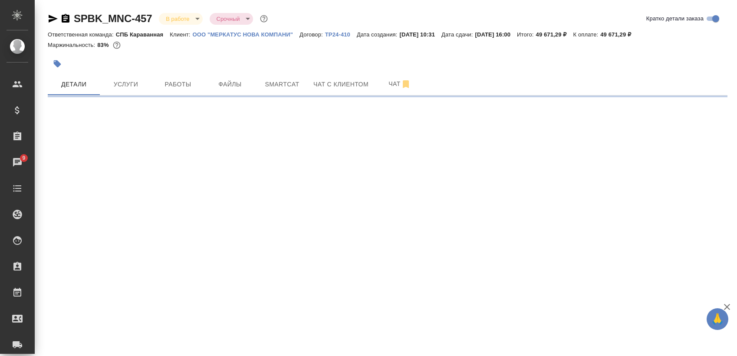
select select "RU"
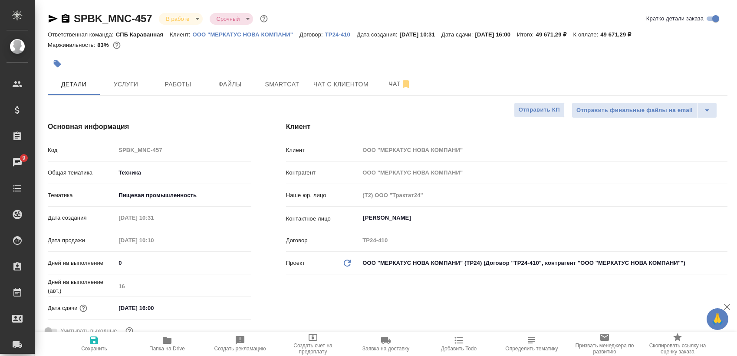
type textarea "x"
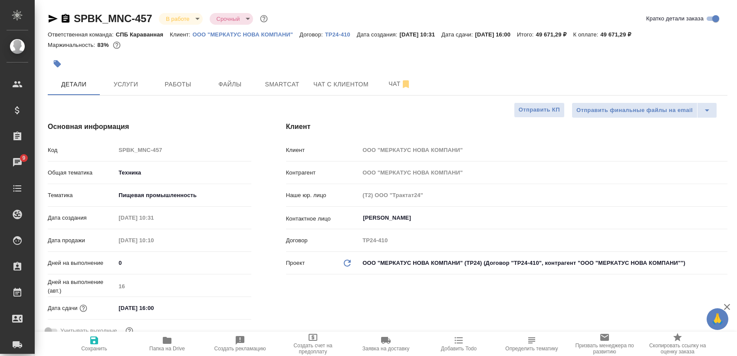
type textarea "x"
click at [184, 85] on span "Работы" at bounding box center [178, 84] width 42 height 11
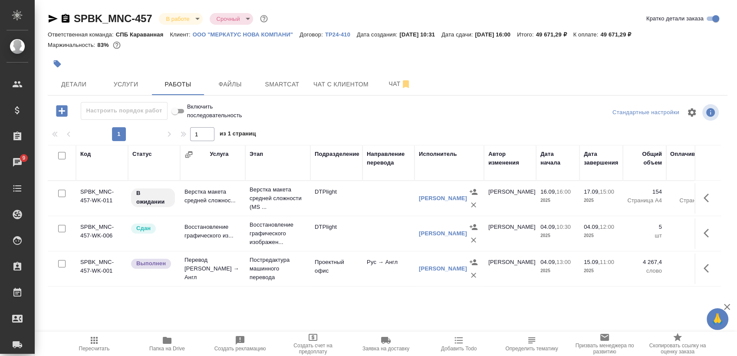
click at [161, 349] on span "Папка на Drive" at bounding box center [167, 348] width 36 height 6
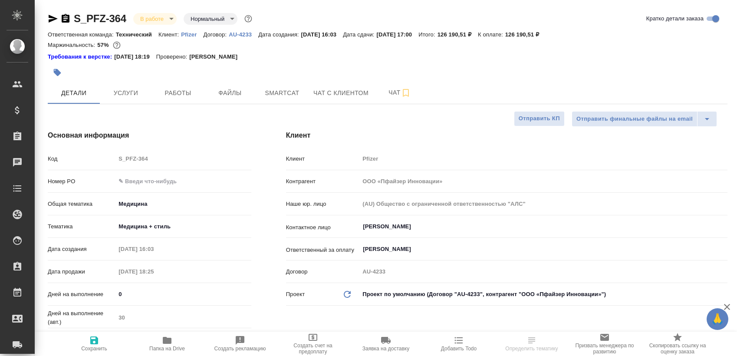
select select "RU"
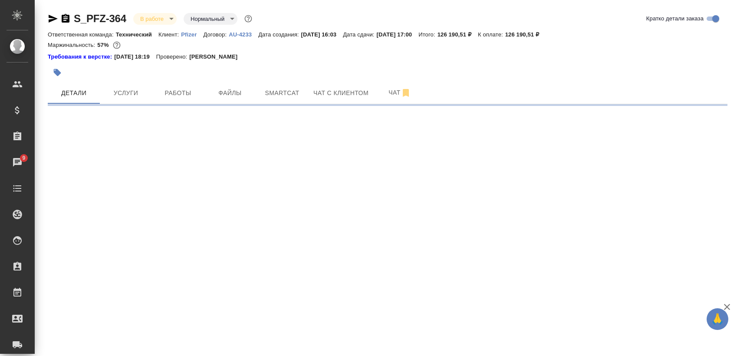
select select "RU"
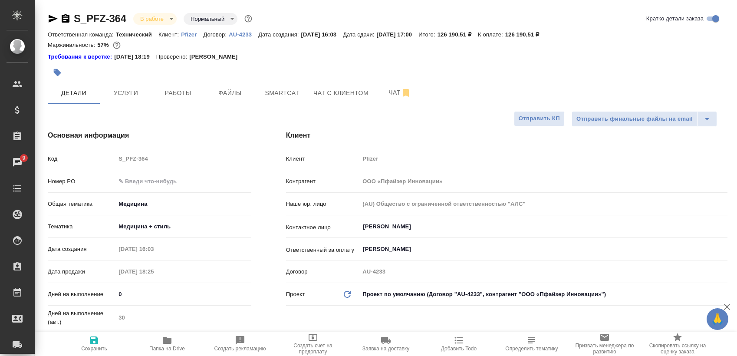
type textarea "x"
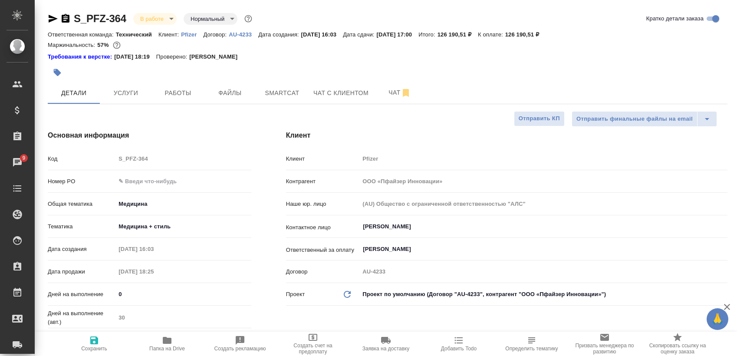
type textarea "x"
click at [194, 92] on span "Работы" at bounding box center [178, 93] width 42 height 11
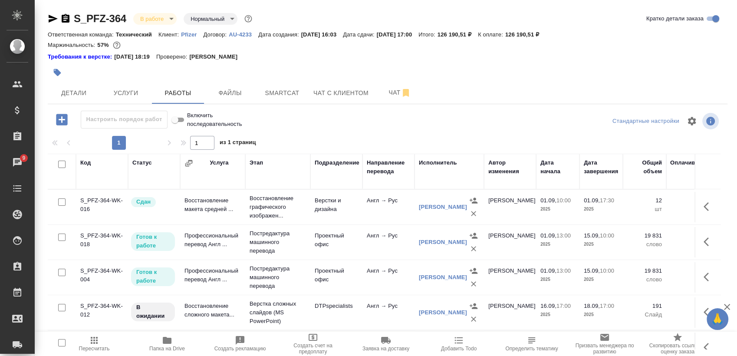
scroll to position [15, 0]
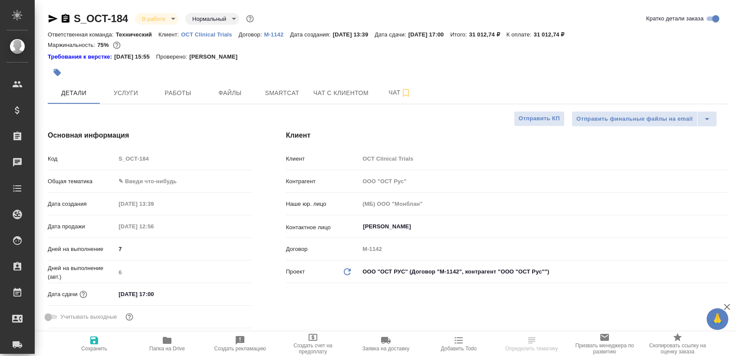
select select "RU"
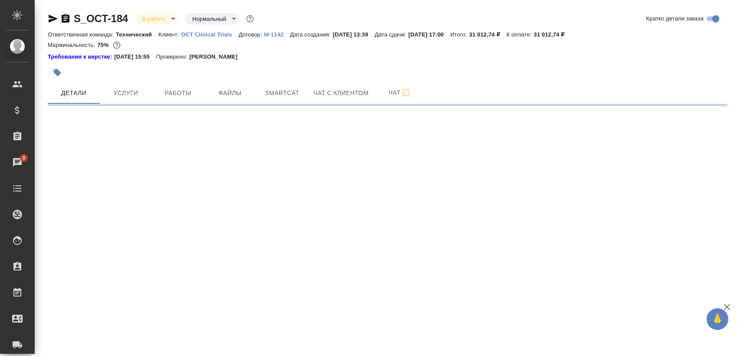
select select "RU"
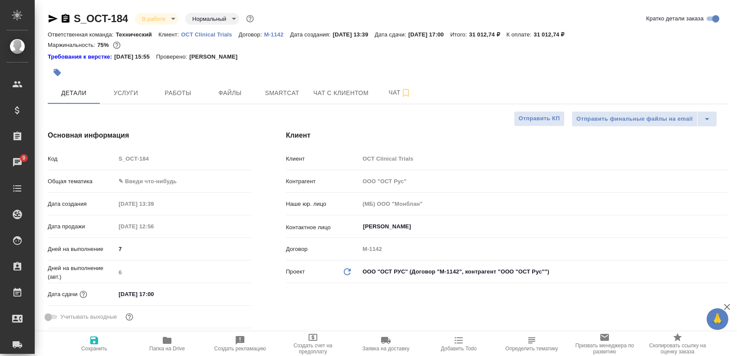
type textarea "x"
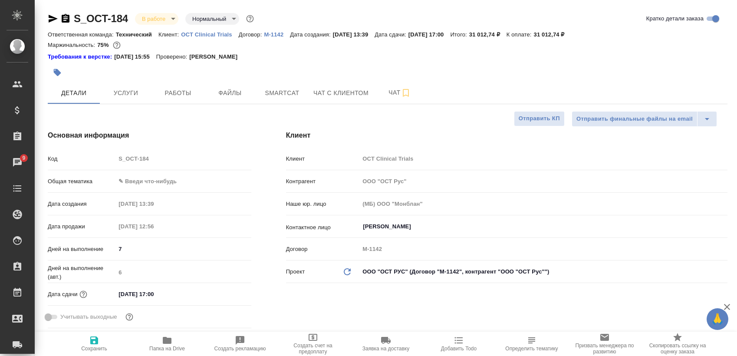
type textarea "x"
click at [177, 92] on span "Работы" at bounding box center [178, 93] width 42 height 11
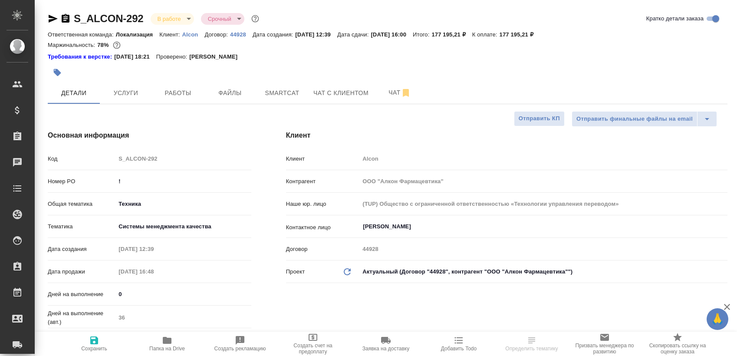
select select "RU"
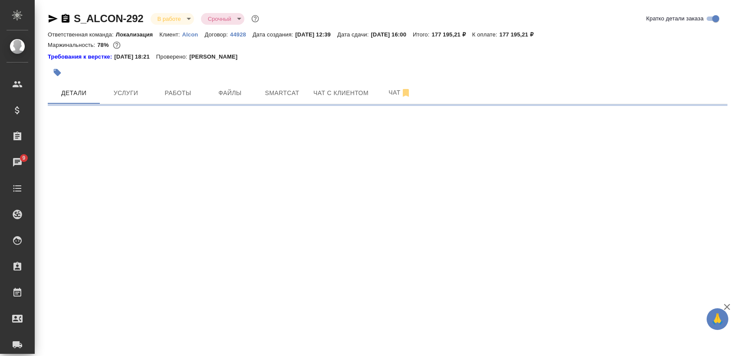
select select "RU"
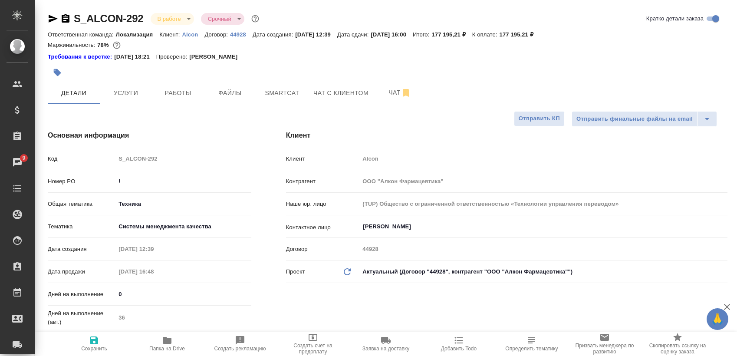
type textarea "x"
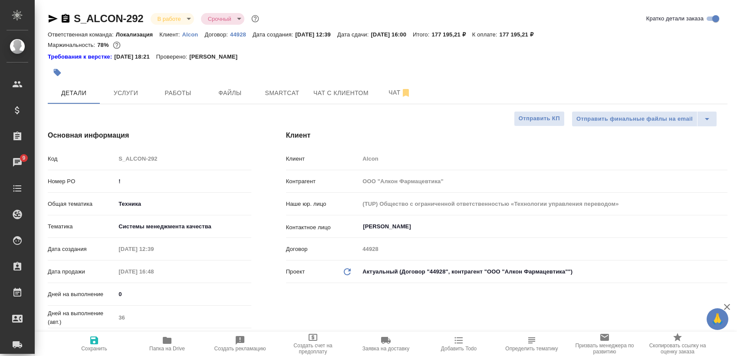
type textarea "x"
click at [165, 84] on button "Работы" at bounding box center [178, 93] width 52 height 22
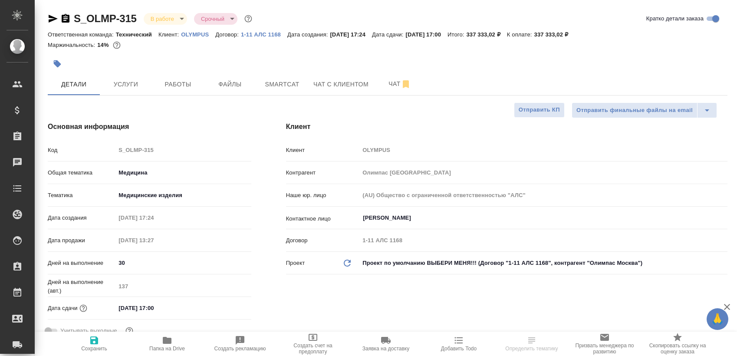
select select "RU"
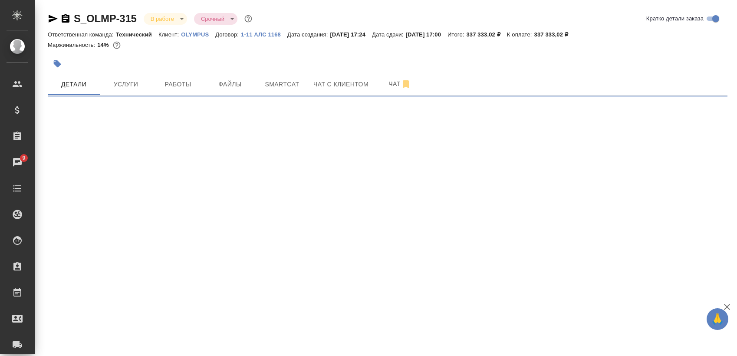
select select "RU"
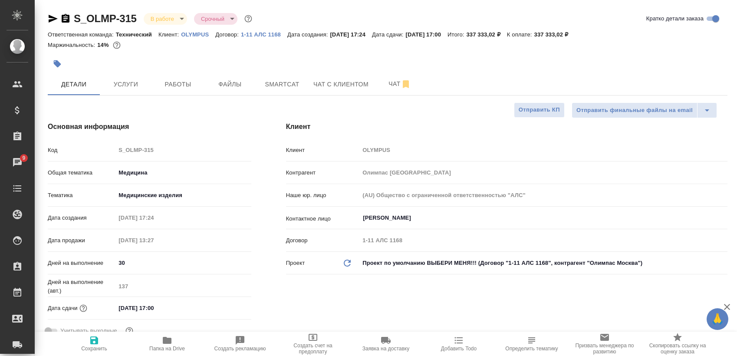
type textarea "x"
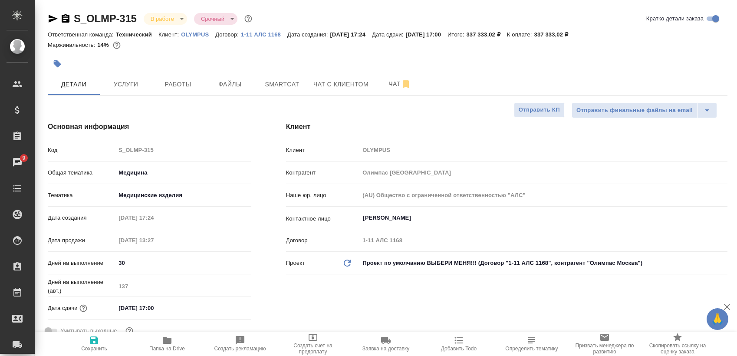
type textarea "x"
click at [184, 89] on span "Работы" at bounding box center [178, 84] width 42 height 11
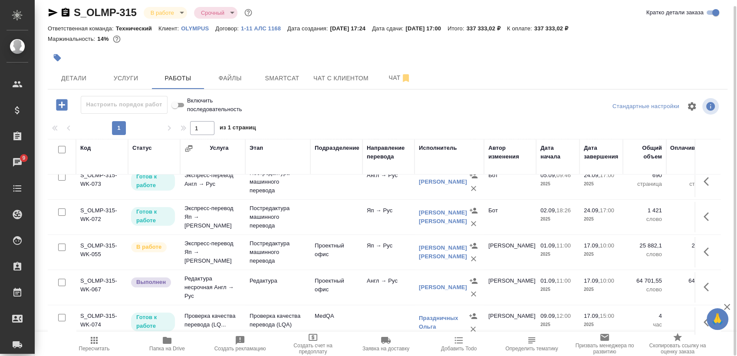
scroll to position [156, 0]
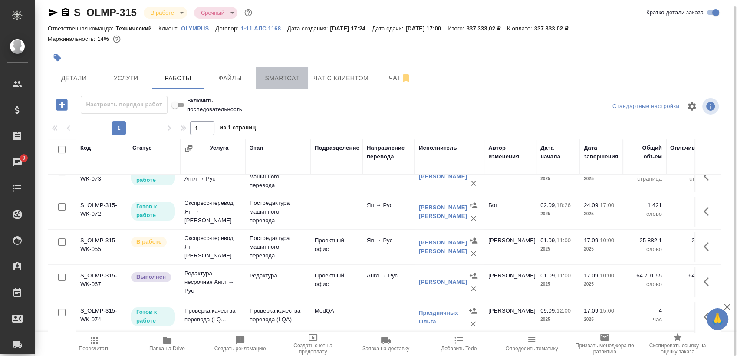
click at [290, 83] on button "Smartcat" at bounding box center [282, 78] width 52 height 22
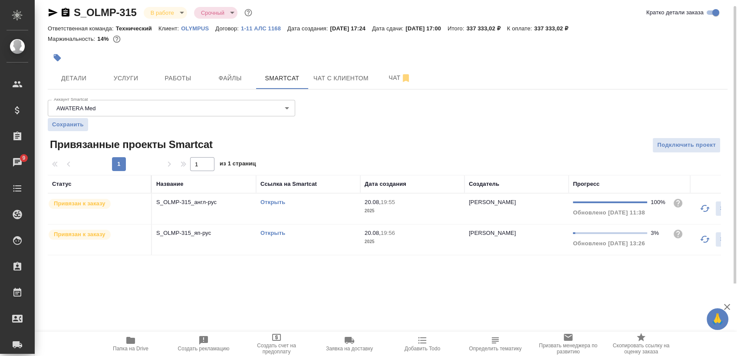
click at [278, 232] on link "Открыть" at bounding box center [272, 233] width 25 height 7
click at [278, 235] on div "Открыть" at bounding box center [307, 233] width 95 height 9
click at [278, 234] on link "Открыть" at bounding box center [272, 233] width 25 height 7
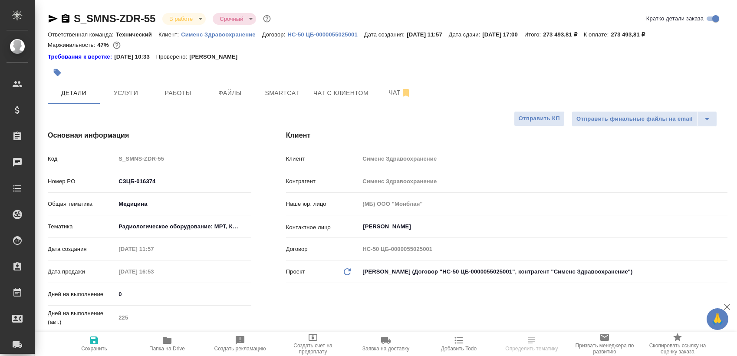
select select "RU"
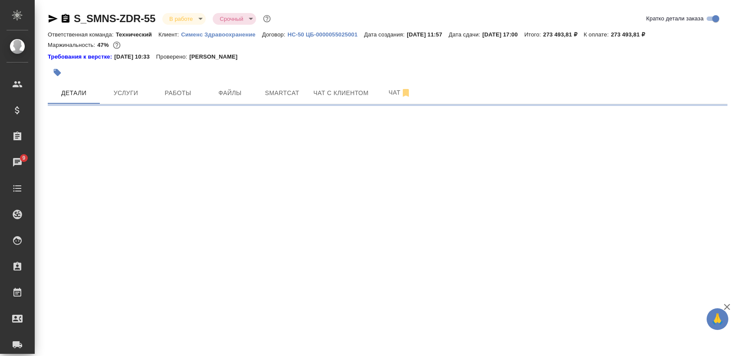
select select "RU"
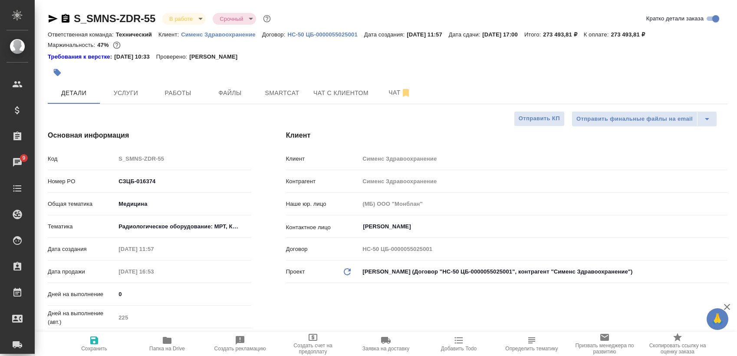
type textarea "x"
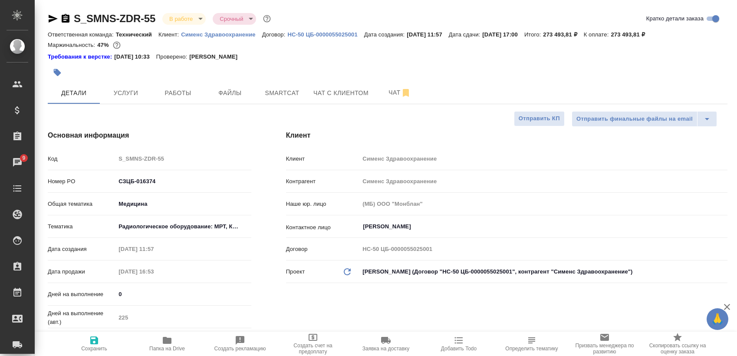
type textarea "x"
click at [184, 95] on span "Работы" at bounding box center [178, 93] width 42 height 11
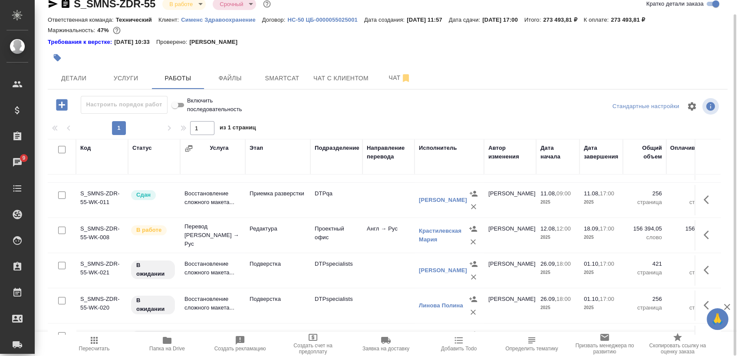
scroll to position [205, 0]
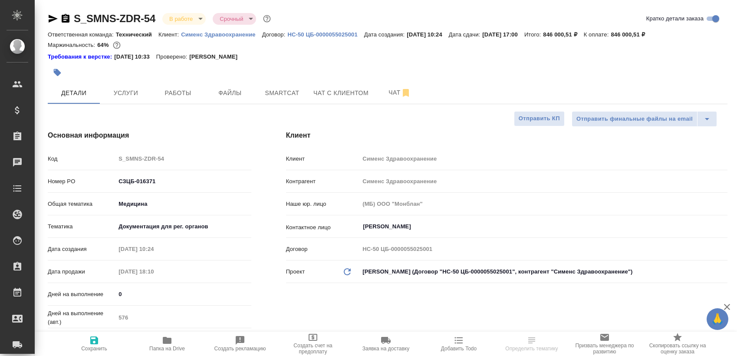
select select "RU"
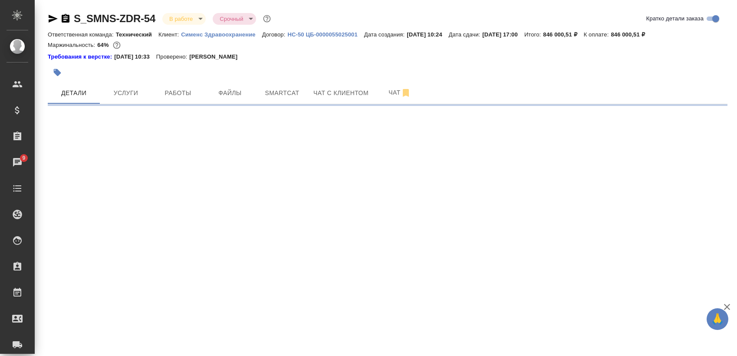
select select "RU"
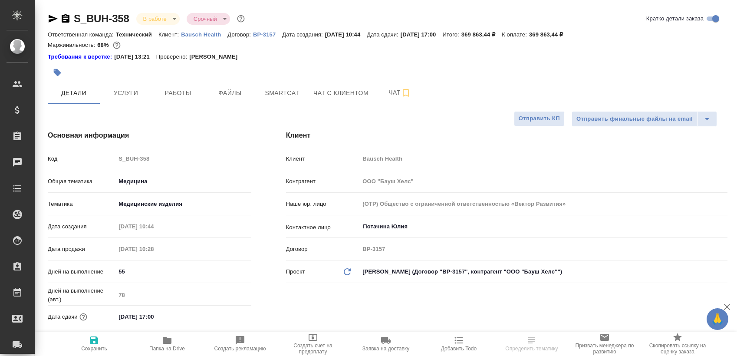
select select "RU"
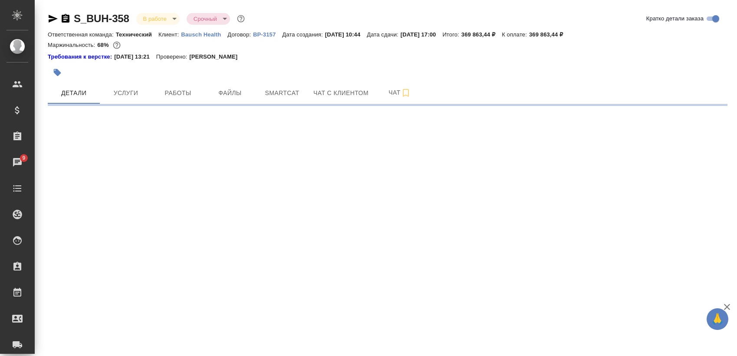
select select "RU"
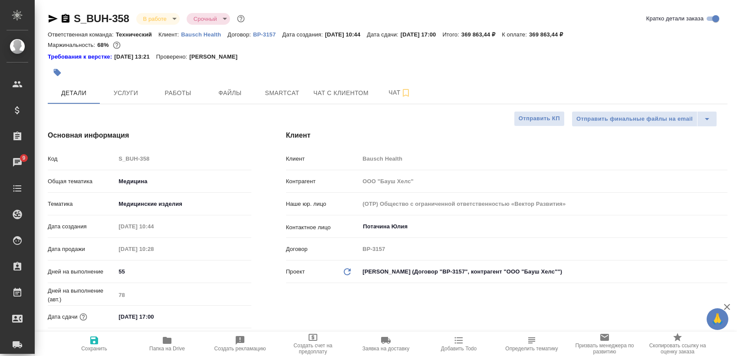
type textarea "x"
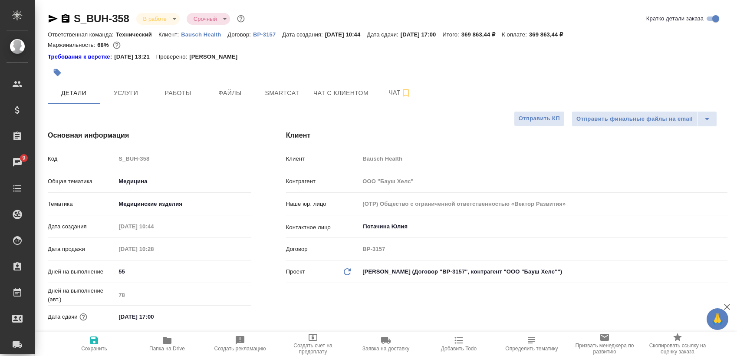
type textarea "x"
click at [180, 101] on button "Работы" at bounding box center [178, 93] width 52 height 22
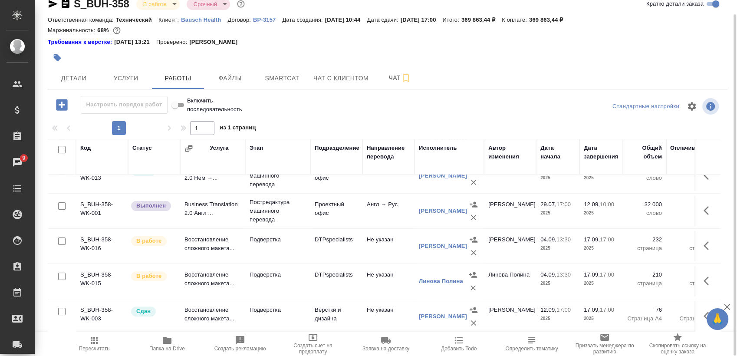
scroll to position [312, 0]
